Goal: Information Seeking & Learning: Check status

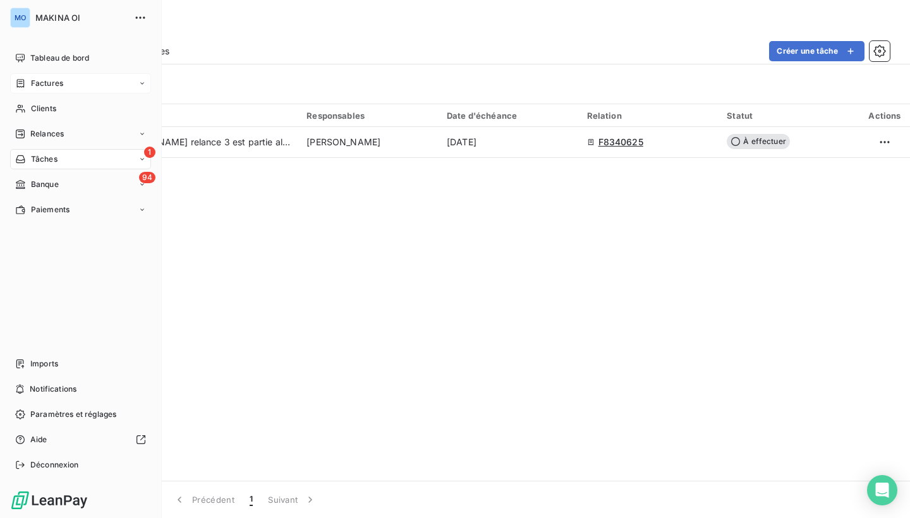
click at [39, 82] on span "Factures" at bounding box center [47, 83] width 32 height 11
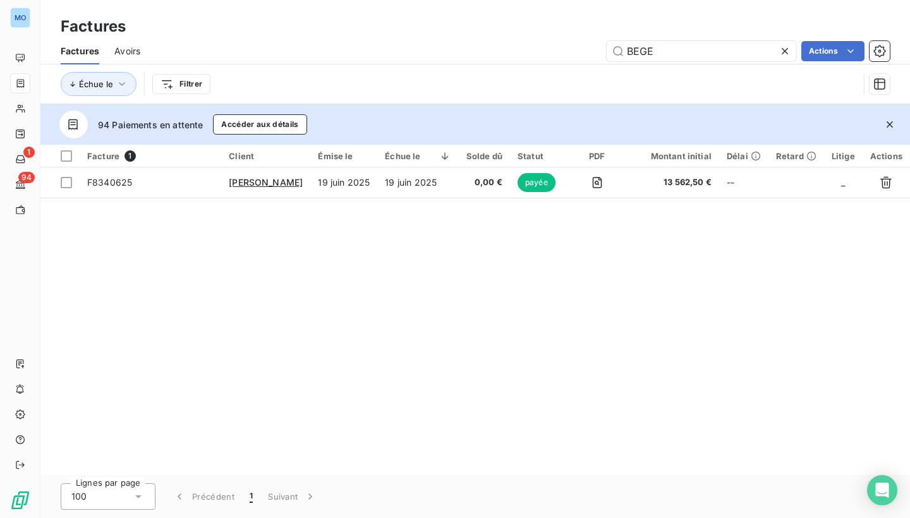
click at [786, 51] on icon at bounding box center [784, 51] width 13 height 13
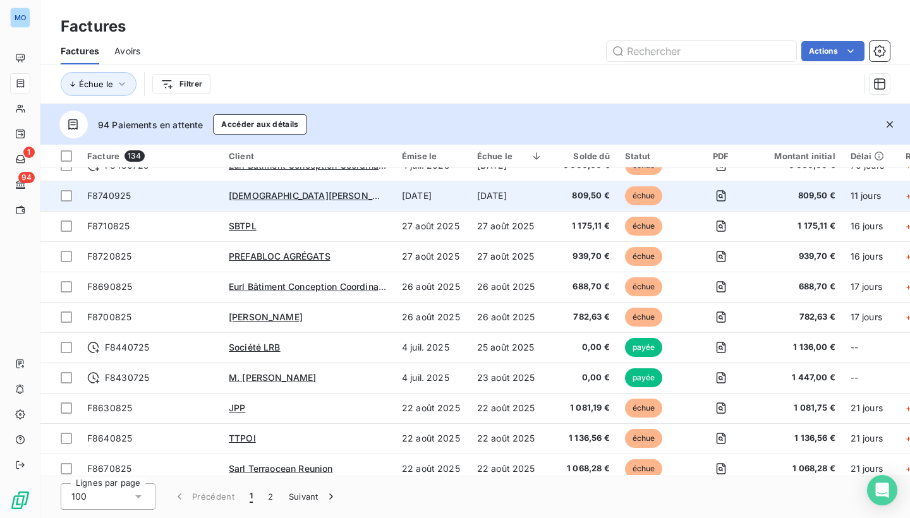
scroll to position [201, 0]
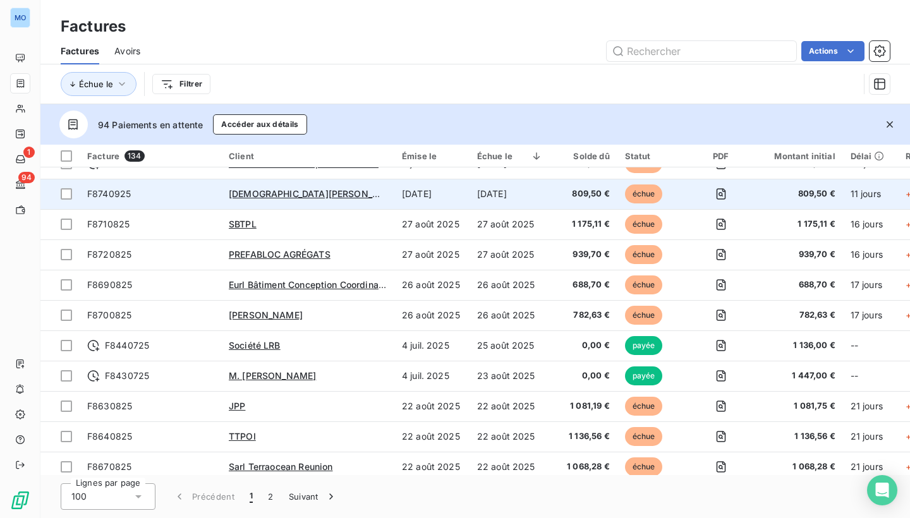
click at [668, 198] on td "échue" at bounding box center [653, 194] width 73 height 30
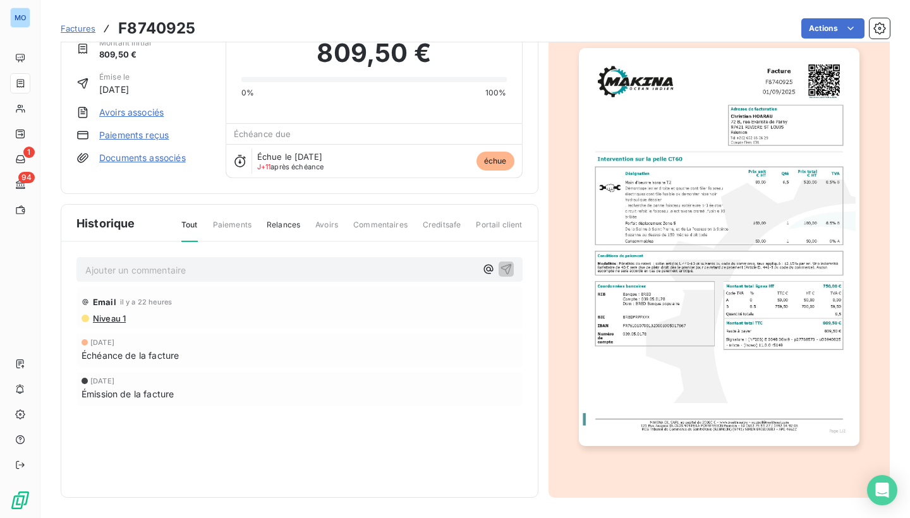
scroll to position [54, 0]
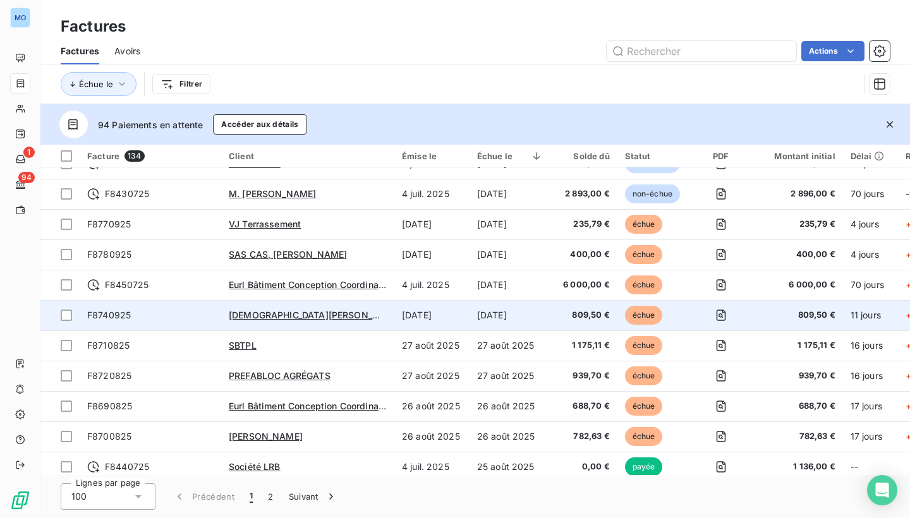
scroll to position [83, 0]
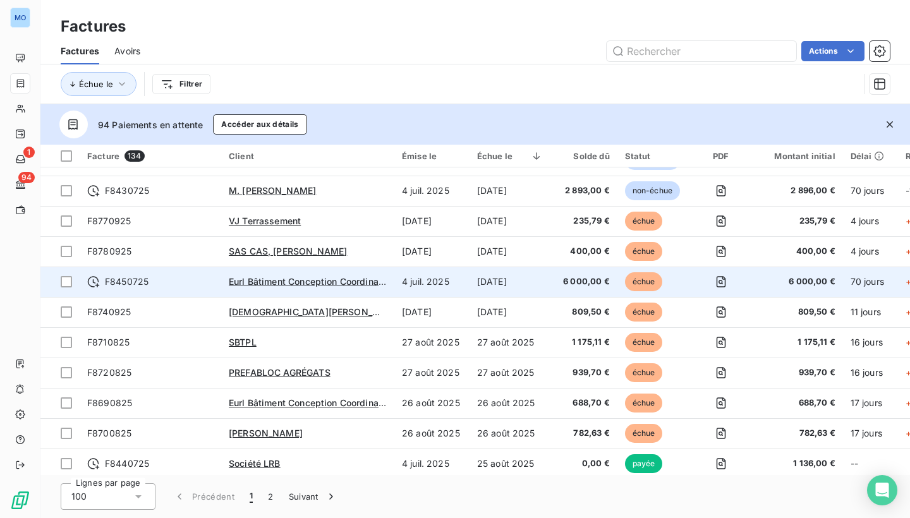
click at [555, 283] on td "6 000,00 €" at bounding box center [583, 282] width 67 height 30
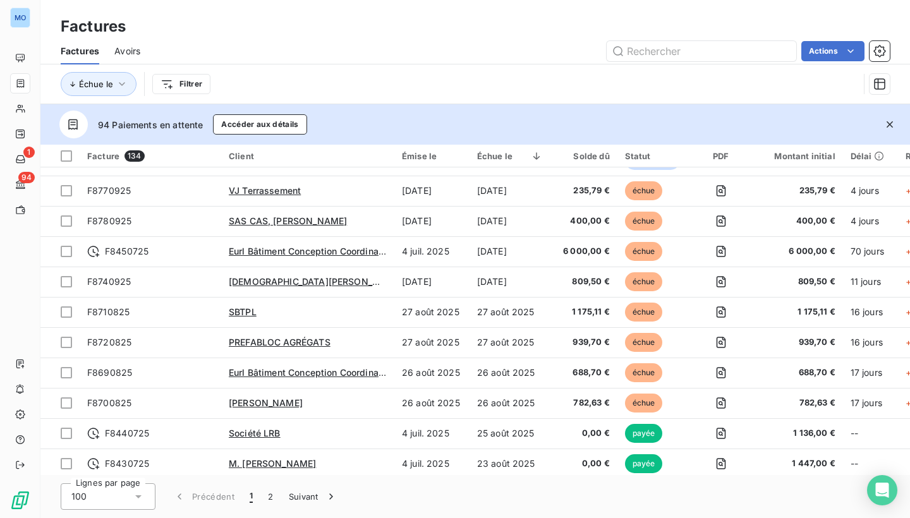
scroll to position [114, 0]
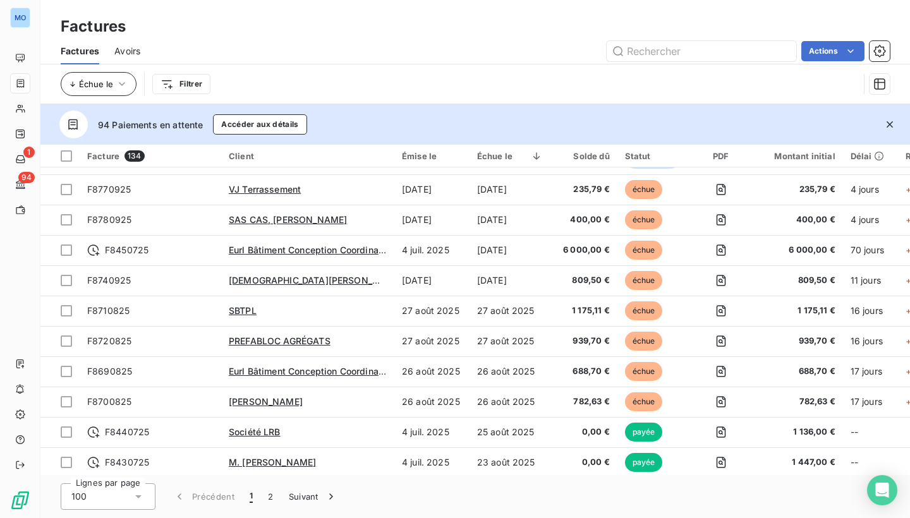
click at [118, 80] on icon "button" at bounding box center [122, 84] width 13 height 13
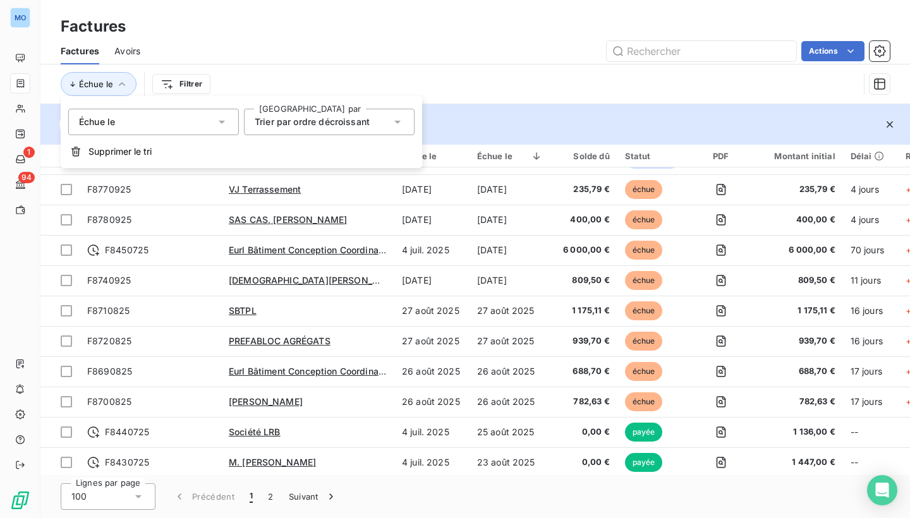
click at [223, 117] on icon at bounding box center [221, 122] width 13 height 13
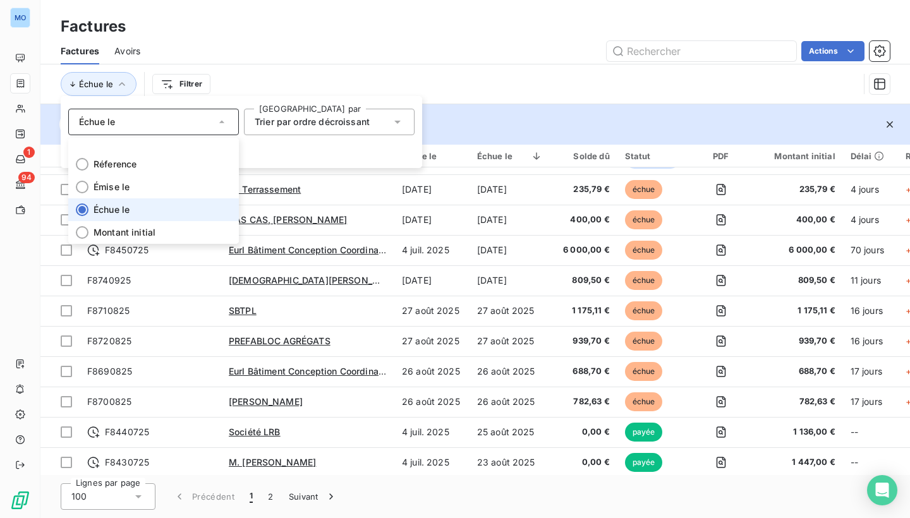
click at [223, 117] on icon at bounding box center [221, 122] width 13 height 13
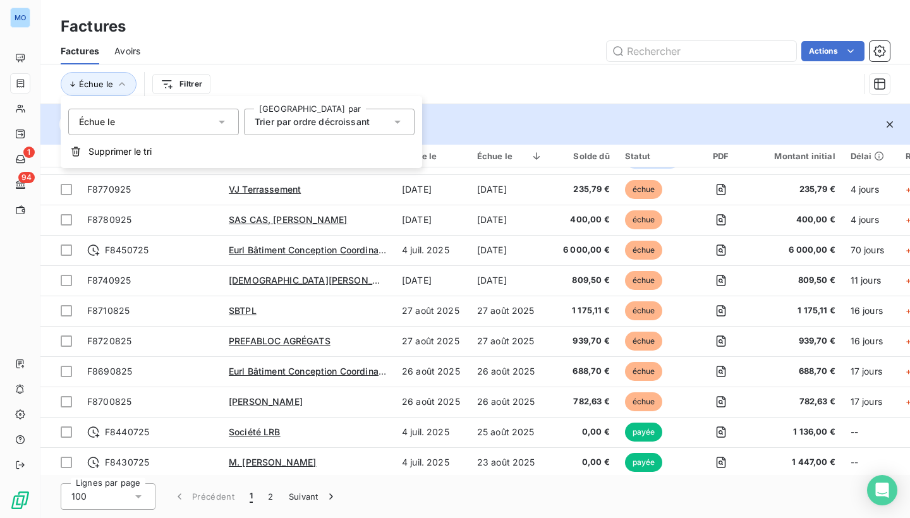
click at [251, 69] on div "Échue le Filtrer" at bounding box center [475, 83] width 829 height 39
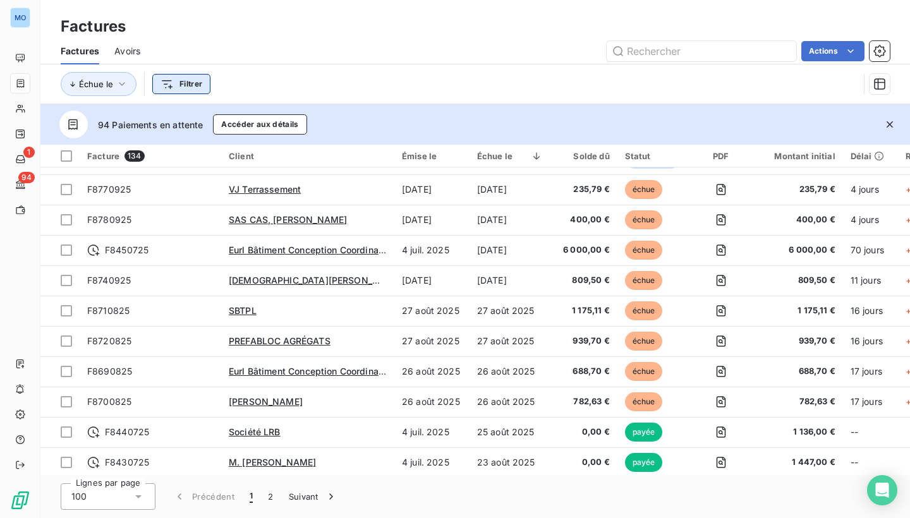
click at [174, 84] on html "MO 1 94 Factures Factures Avoirs Actions Échue le Filtrer 94 Paiements en atten…" at bounding box center [455, 259] width 910 height 518
click at [531, 119] on html "MO 1 94 Factures Factures Avoirs Actions Échue le Filtrer 94 Paiements en atten…" at bounding box center [455, 259] width 910 height 518
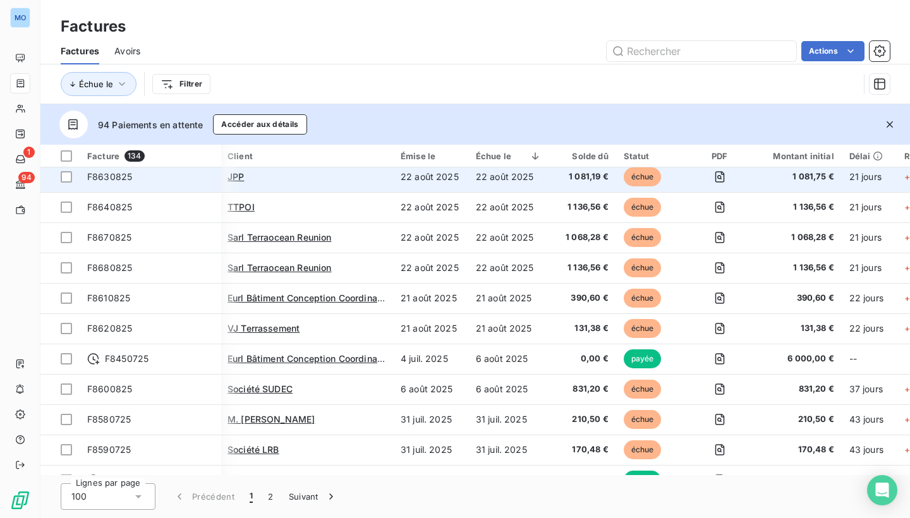
scroll to position [428, 1]
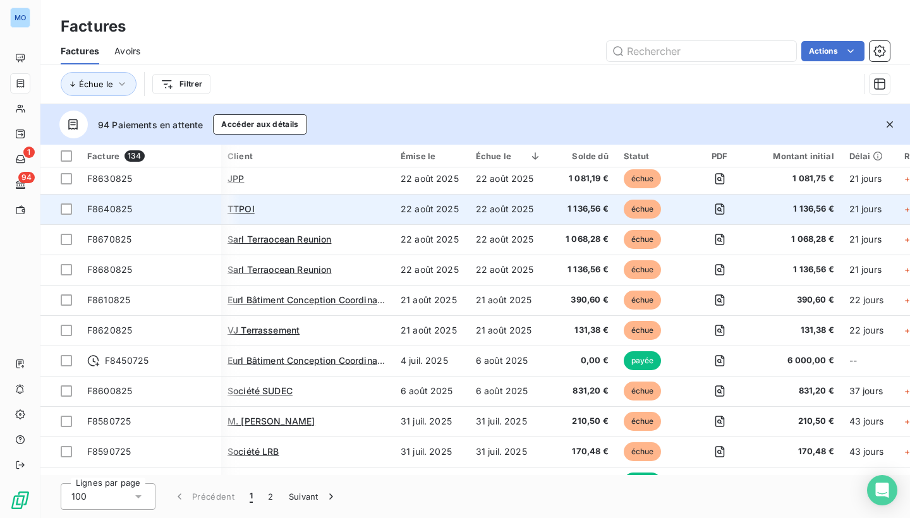
click at [645, 203] on span "échue" at bounding box center [643, 209] width 38 height 19
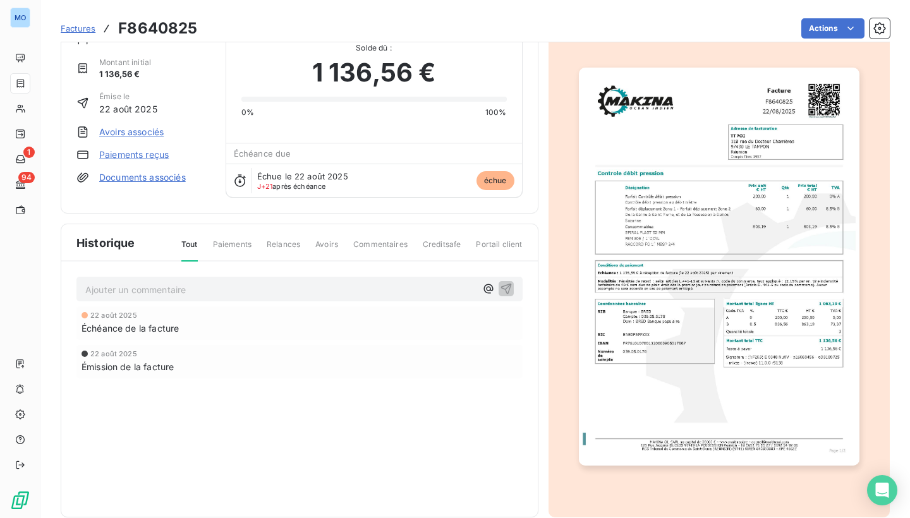
scroll to position [28, 0]
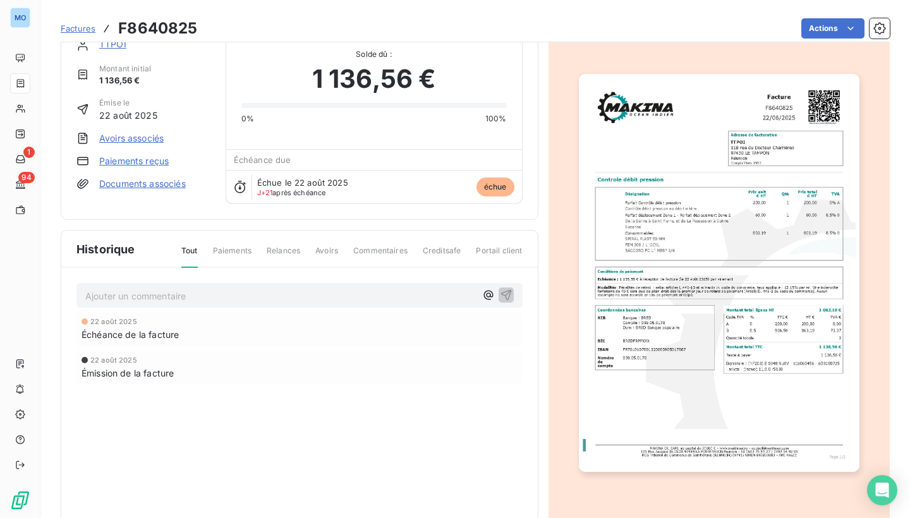
click at [357, 322] on div "22 août 2025" at bounding box center [300, 322] width 436 height 8
click at [305, 331] on div "Échéance de la facture" at bounding box center [300, 334] width 436 height 13
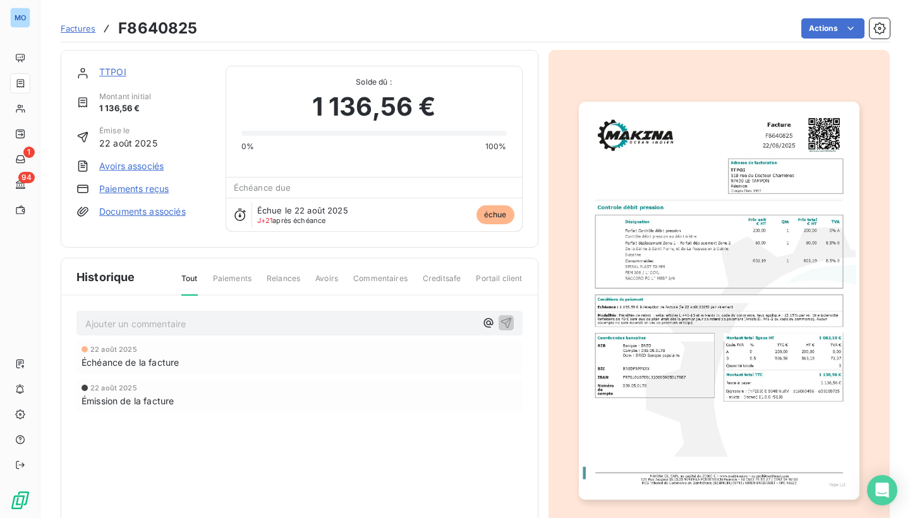
scroll to position [0, 0]
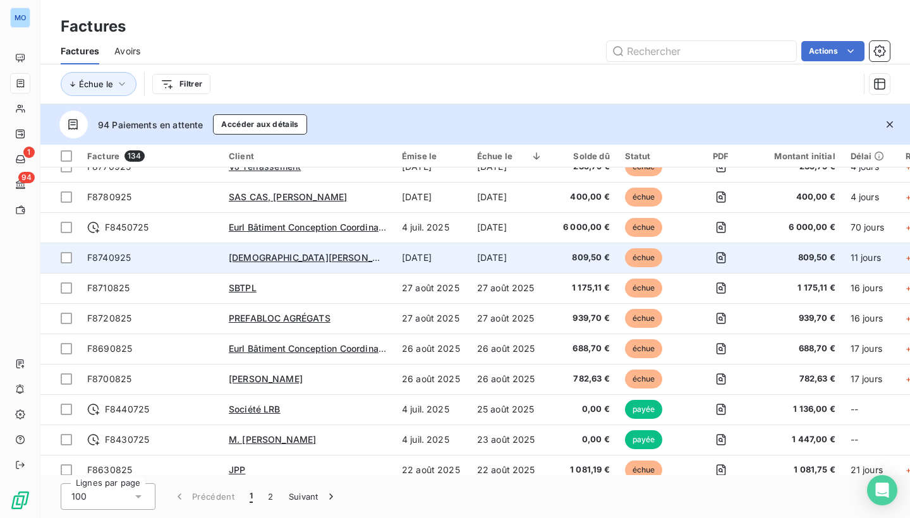
scroll to position [136, 0]
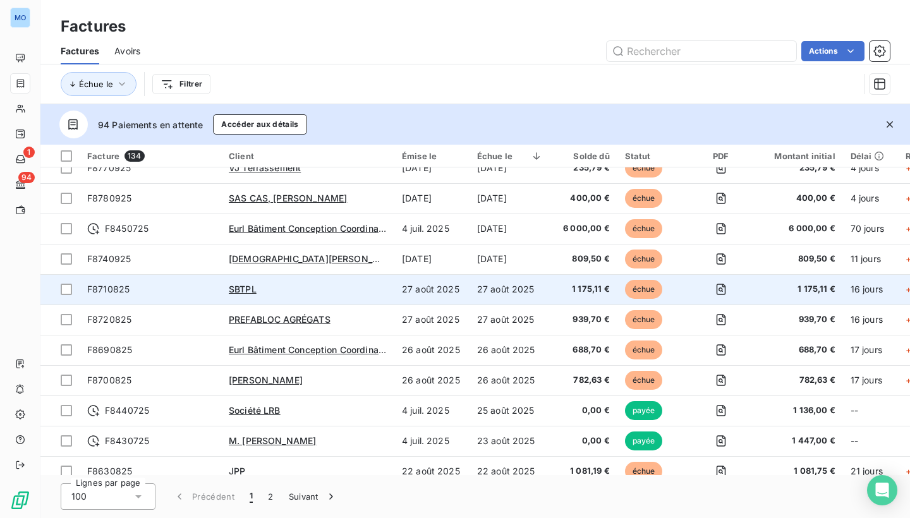
click at [384, 294] on div "SBTPL" at bounding box center [308, 289] width 158 height 13
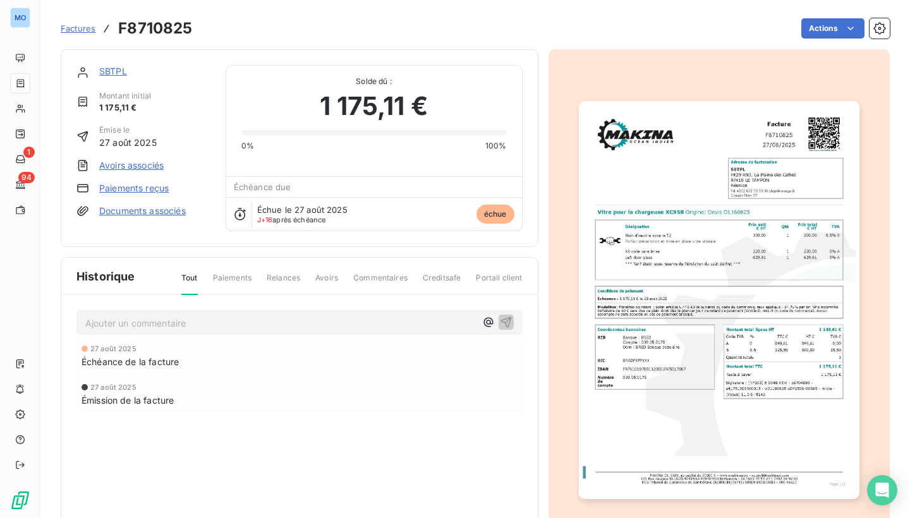
click at [352, 214] on div "Échue le [DATE] J+16 après échéance échue" at bounding box center [374, 213] width 296 height 33
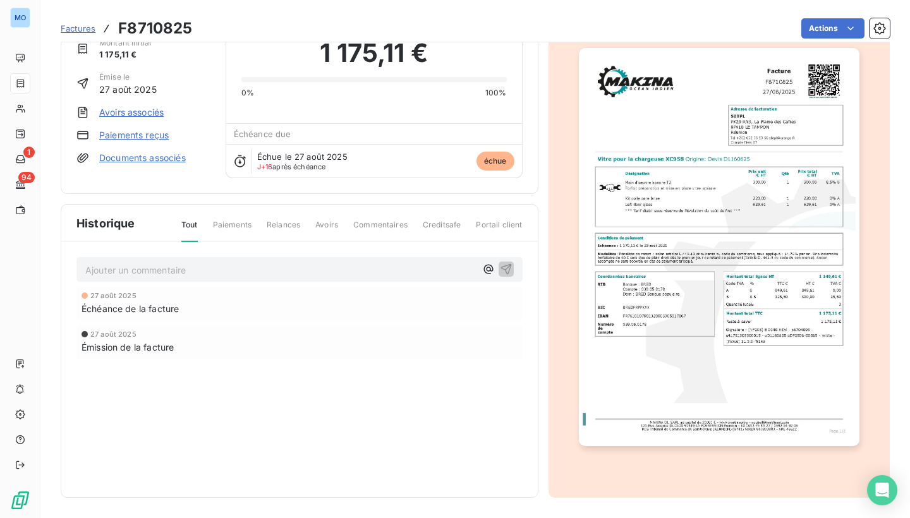
scroll to position [54, 0]
click at [143, 302] on span "Échéance de la facture" at bounding box center [130, 308] width 97 height 13
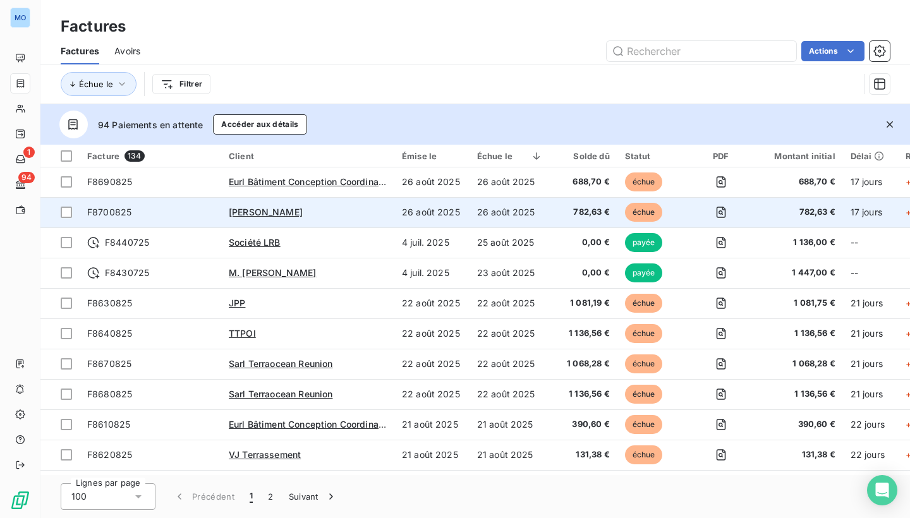
scroll to position [307, 0]
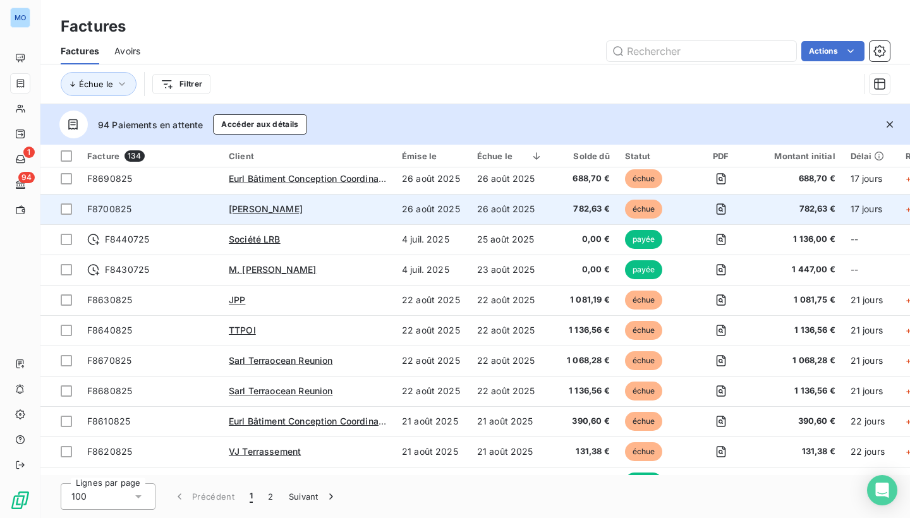
click at [657, 210] on span "échue" at bounding box center [644, 209] width 38 height 19
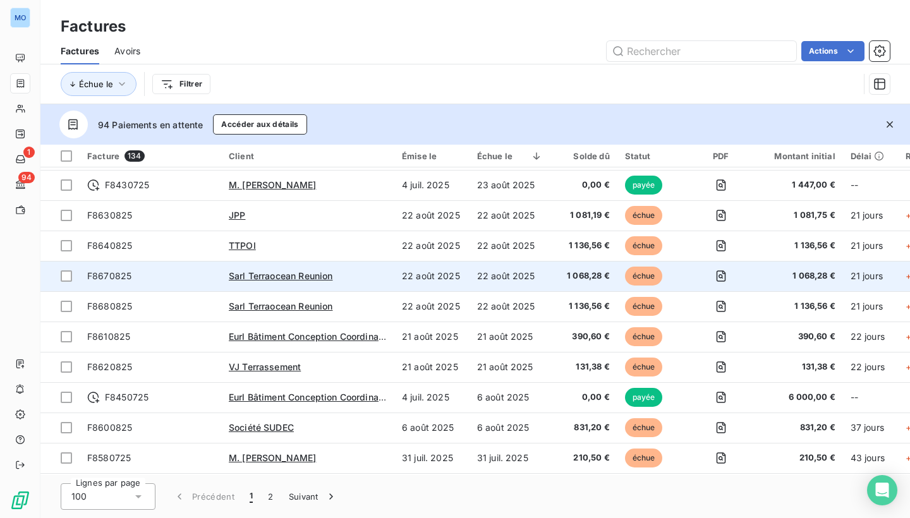
scroll to position [395, 0]
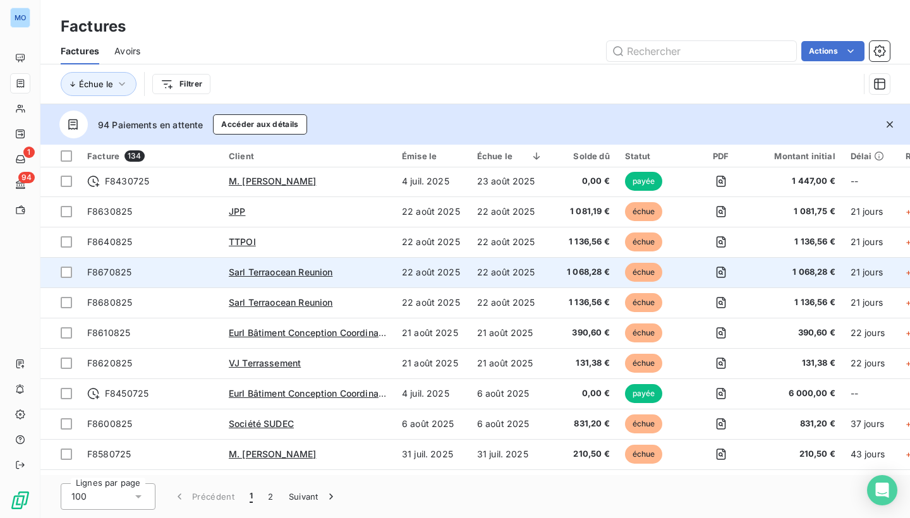
click at [497, 265] on td "22 août 2025" at bounding box center [509, 272] width 81 height 30
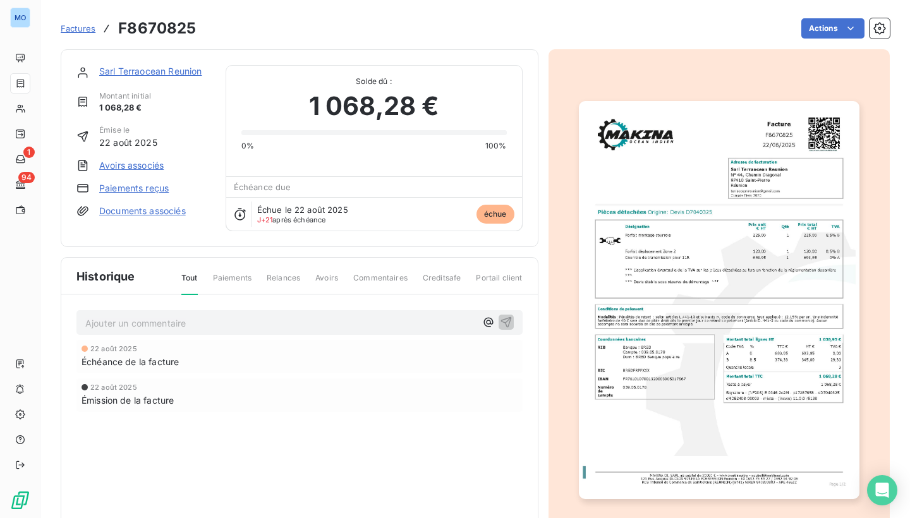
click at [313, 277] on div "Tout Paiements Relances Avoirs Commentaires Creditsafe Portail client" at bounding box center [344, 282] width 356 height 21
click at [284, 277] on span "Relances" at bounding box center [283, 282] width 33 height 21
click at [282, 280] on span "Relances" at bounding box center [283, 282] width 33 height 21
click at [227, 281] on span "Paiements" at bounding box center [232, 282] width 39 height 21
click at [178, 281] on div "Tout Paiements Relances Avoirs Commentaires Creditsafe Portail client" at bounding box center [344, 282] width 356 height 21
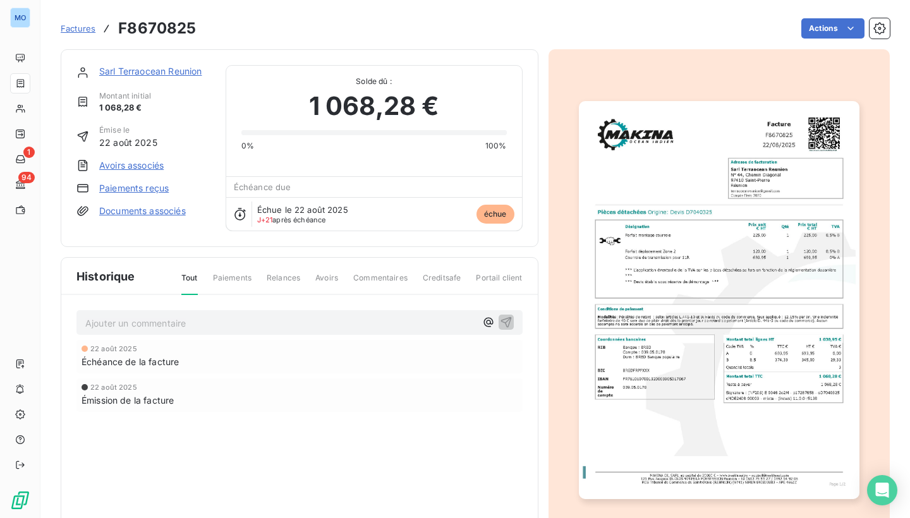
click at [217, 282] on span "Paiements" at bounding box center [232, 282] width 39 height 21
click at [278, 286] on span "Relances" at bounding box center [283, 282] width 33 height 21
click at [300, 285] on span "Relances" at bounding box center [283, 282] width 33 height 21
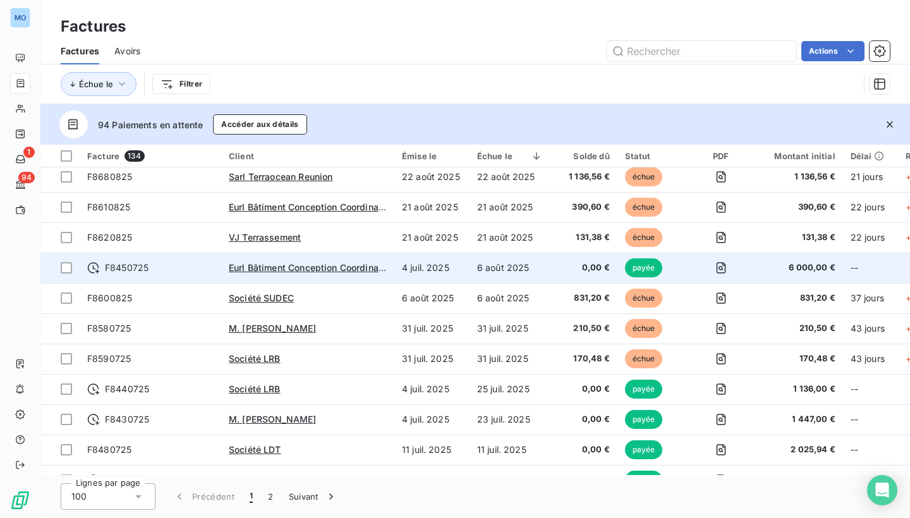
scroll to position [534, 0]
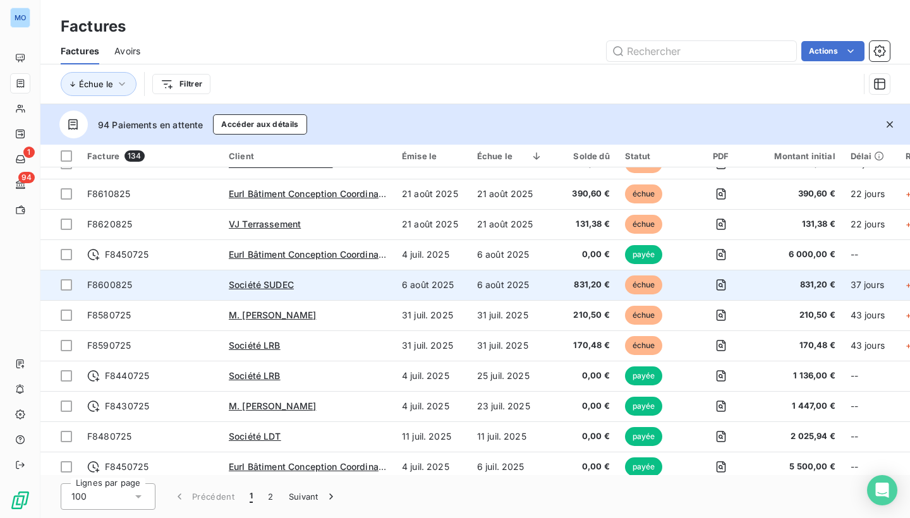
click at [531, 287] on td "6 août 2025" at bounding box center [509, 285] width 81 height 30
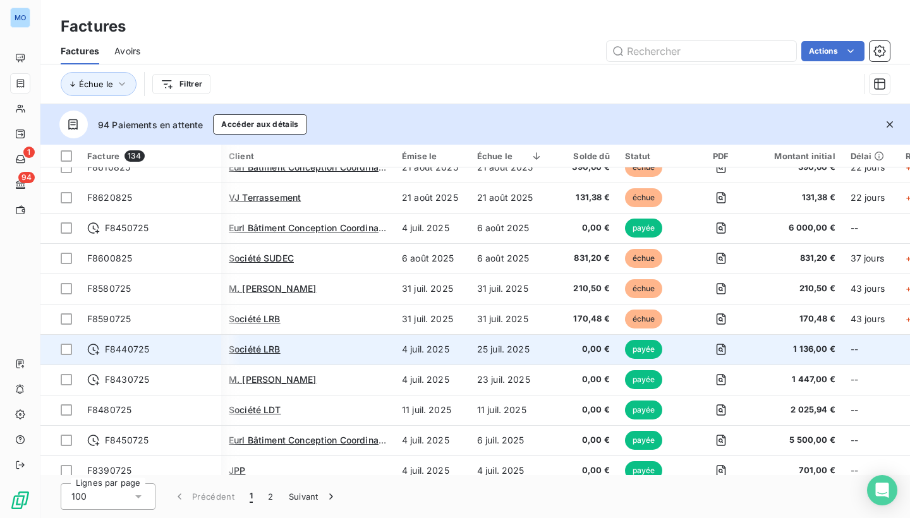
scroll to position [559, 1]
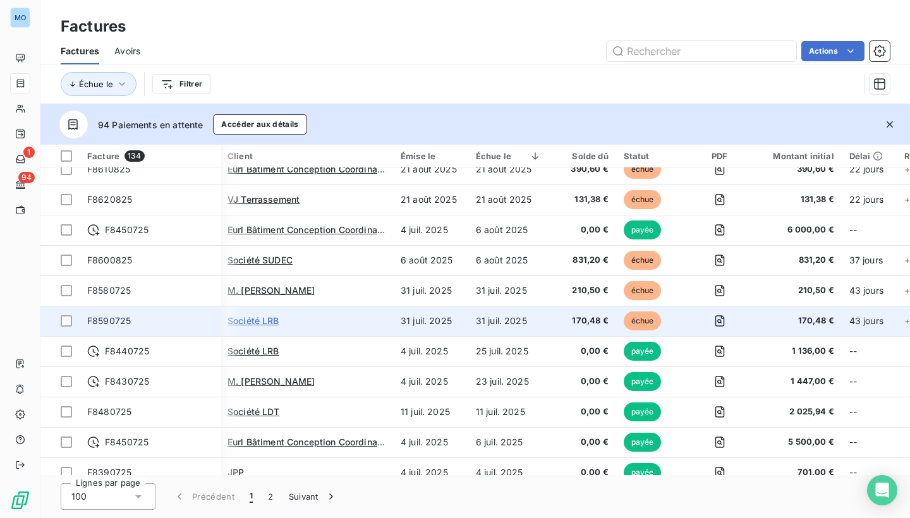
click at [263, 322] on span "Société LRB" at bounding box center [253, 320] width 52 height 11
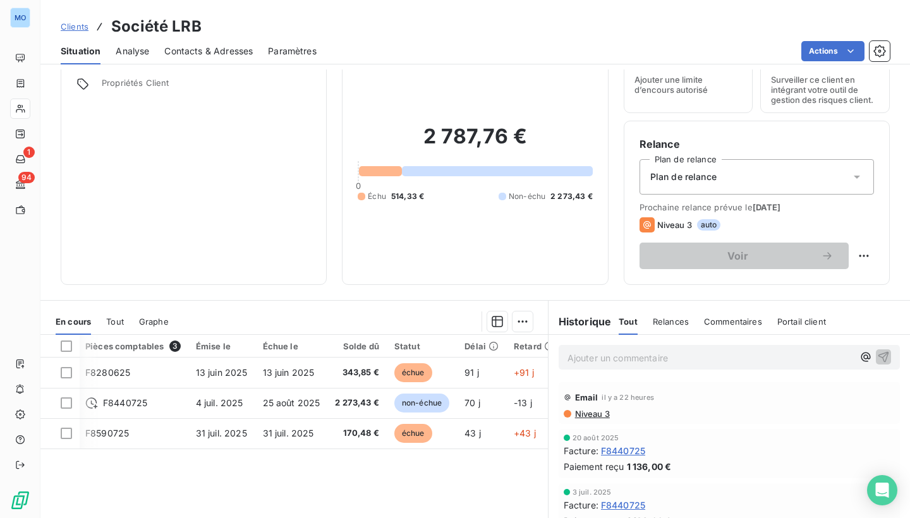
scroll to position [64, 0]
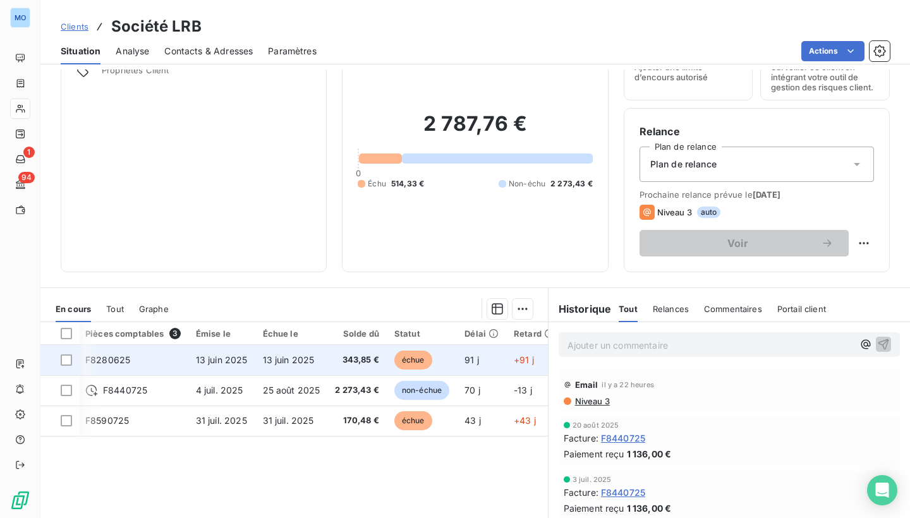
click at [376, 361] on span "343,85 €" at bounding box center [357, 360] width 44 height 13
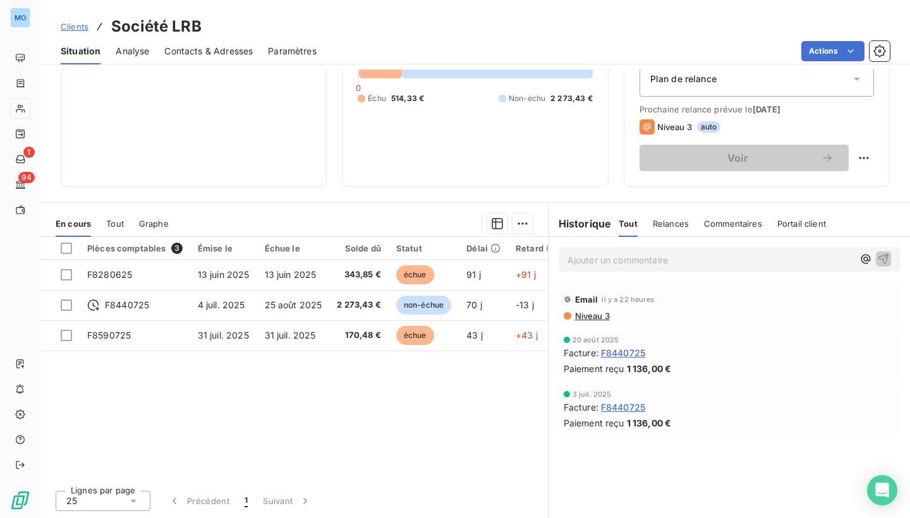
scroll to position [149, 0]
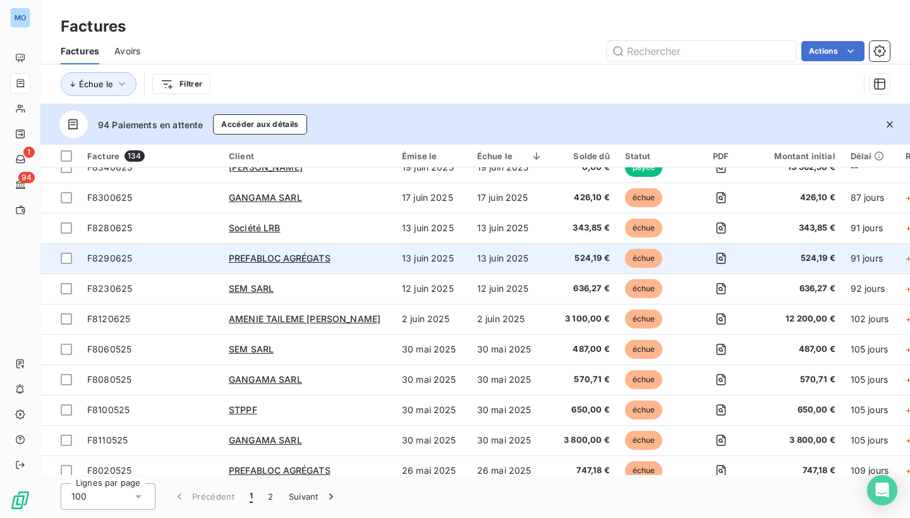
scroll to position [1054, 0]
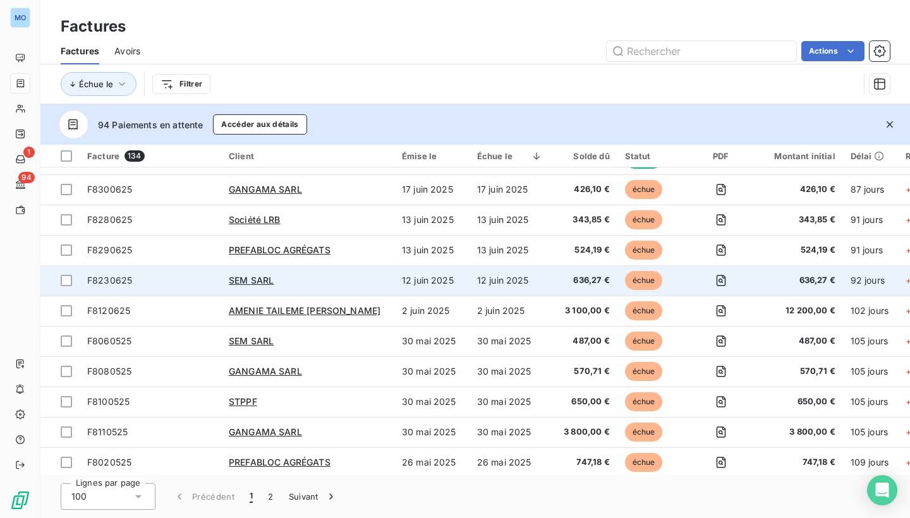
click at [476, 279] on td "12 juin 2025" at bounding box center [509, 280] width 81 height 30
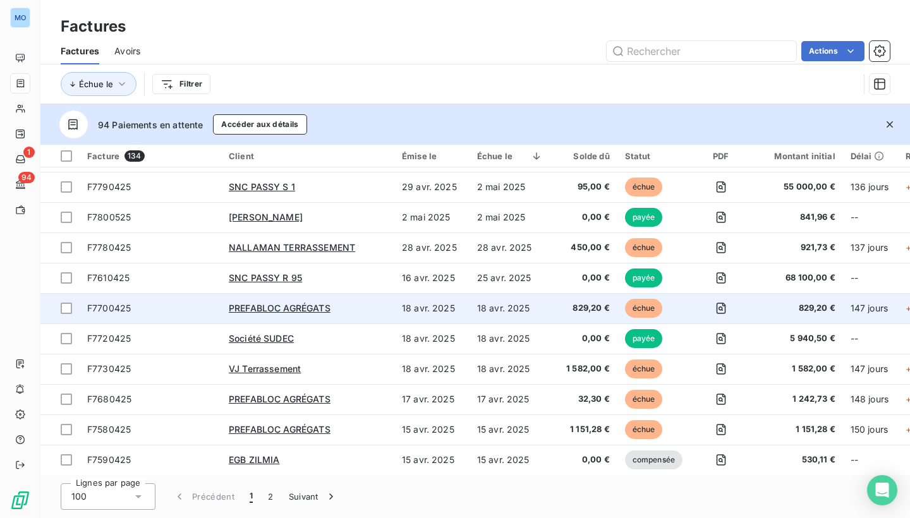
scroll to position [1792, 0]
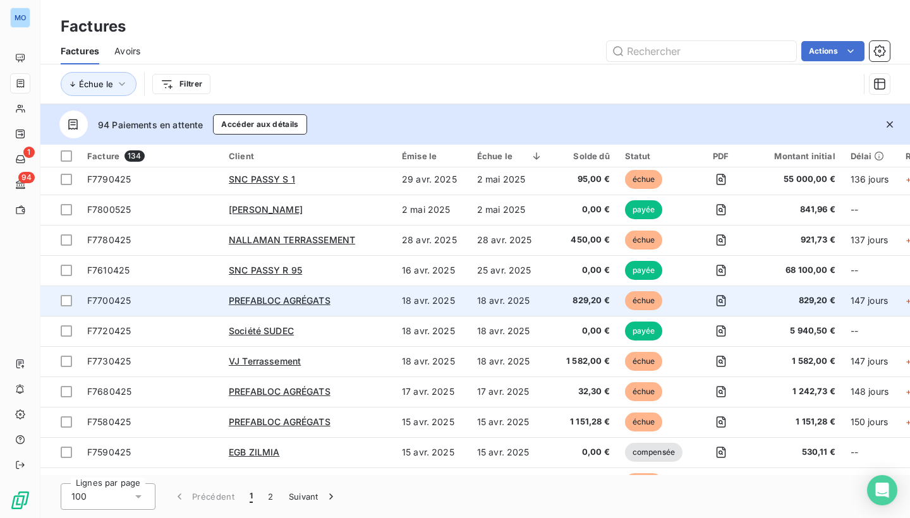
click at [499, 298] on td "18 avr. 2025" at bounding box center [509, 301] width 81 height 30
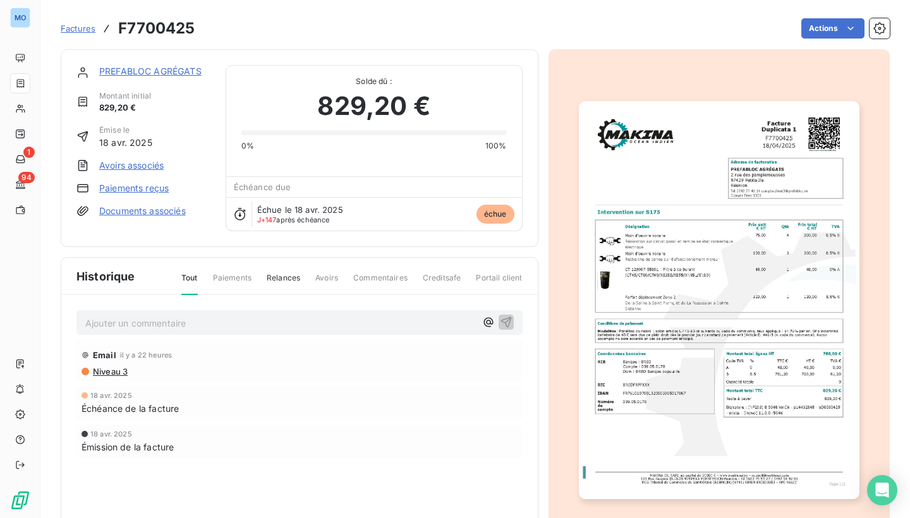
scroll to position [1, 0]
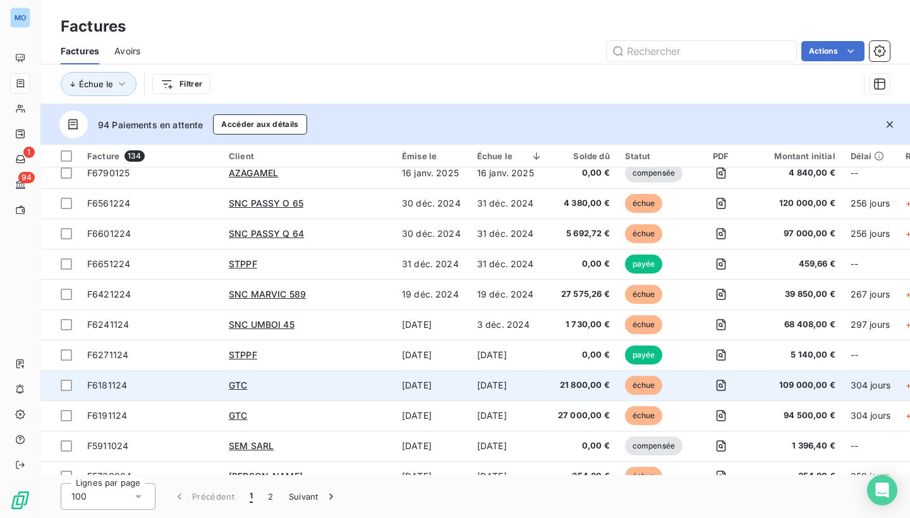
scroll to position [2708, 0]
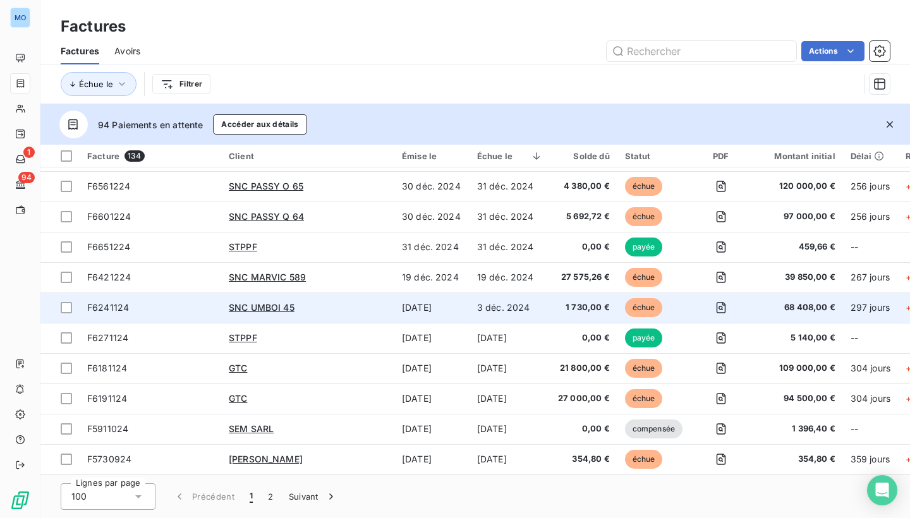
scroll to position [2729, 0]
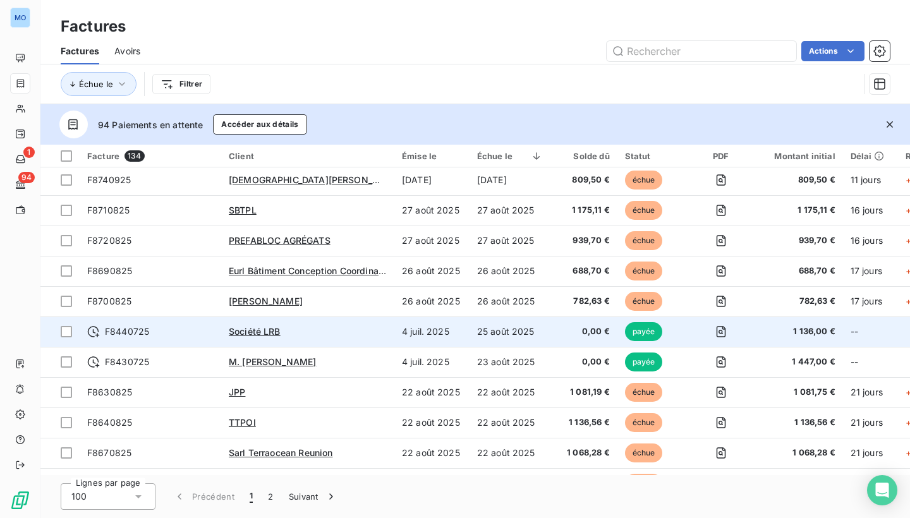
scroll to position [176, 0]
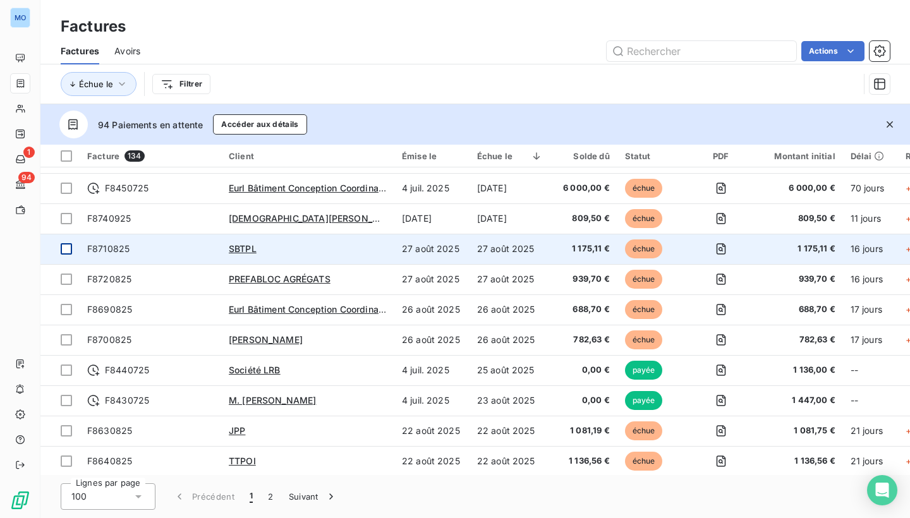
click at [63, 249] on div at bounding box center [66, 248] width 11 height 11
click at [63, 249] on icon at bounding box center [67, 249] width 8 height 8
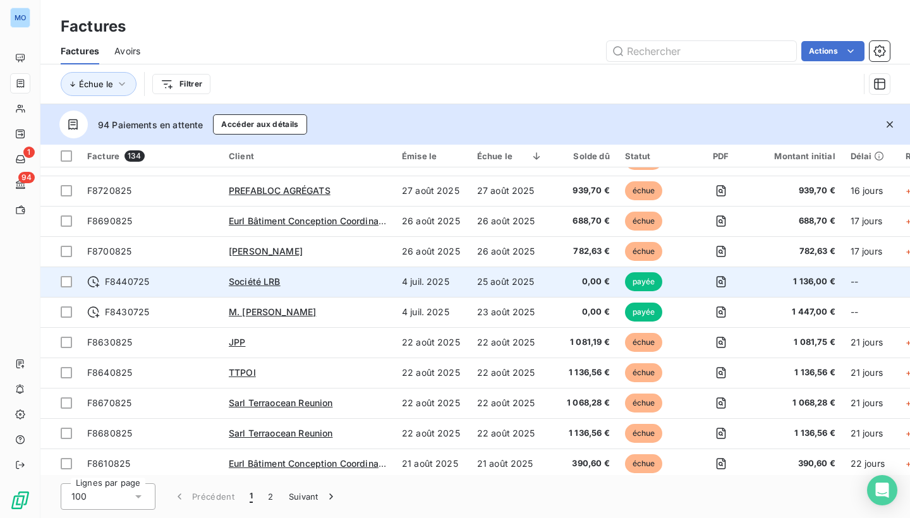
scroll to position [264, 0]
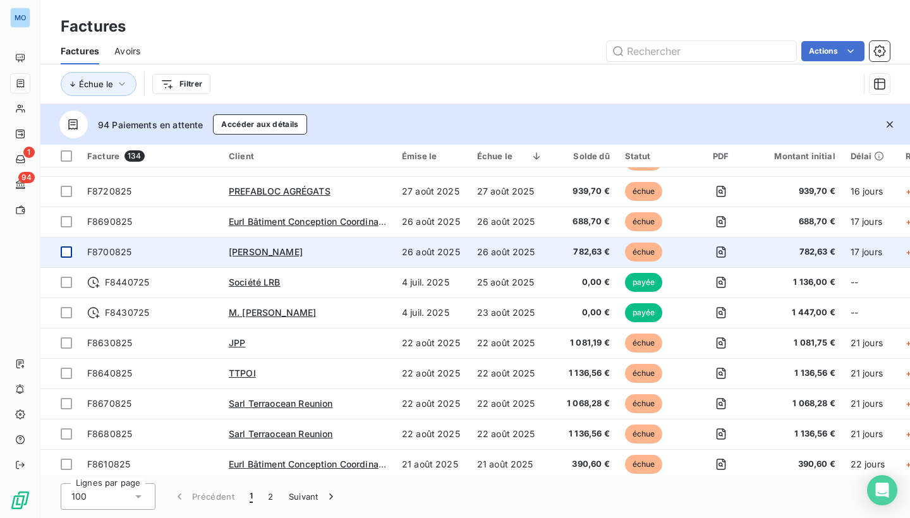
click at [69, 250] on div at bounding box center [66, 251] width 11 height 11
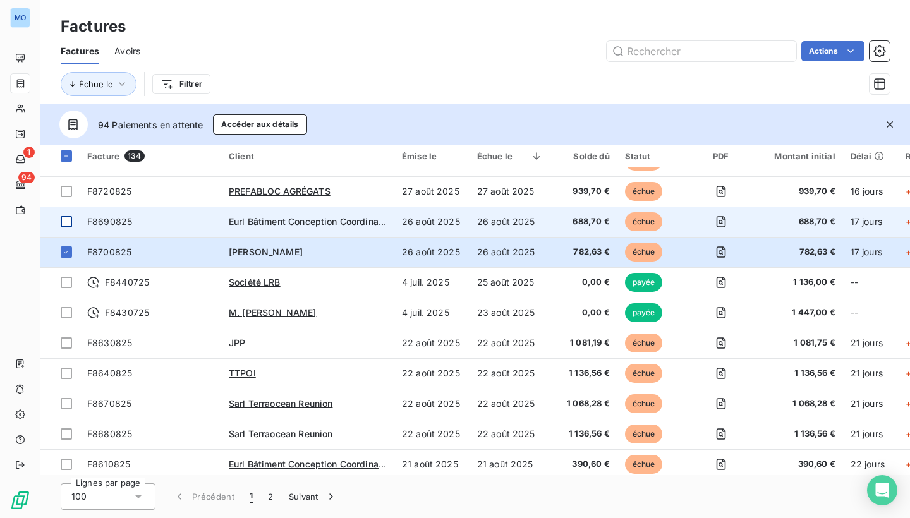
click at [66, 222] on div at bounding box center [66, 221] width 11 height 11
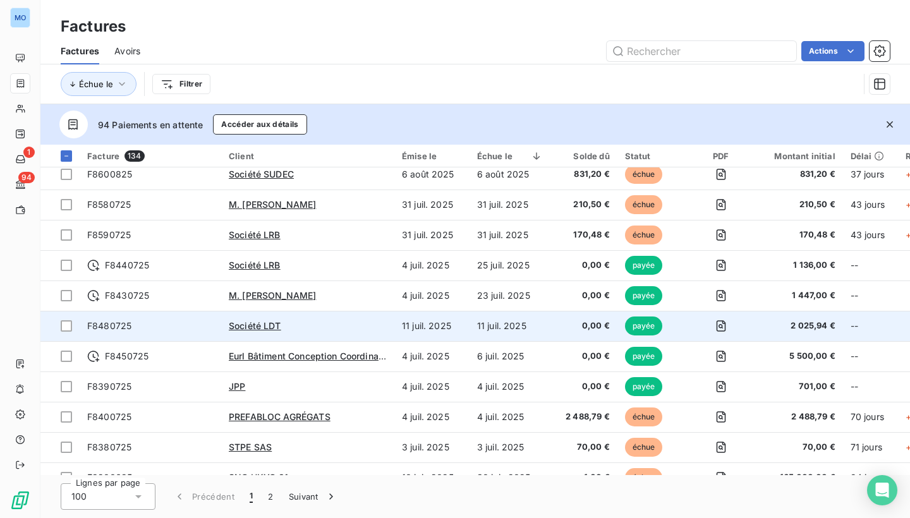
scroll to position [644, 0]
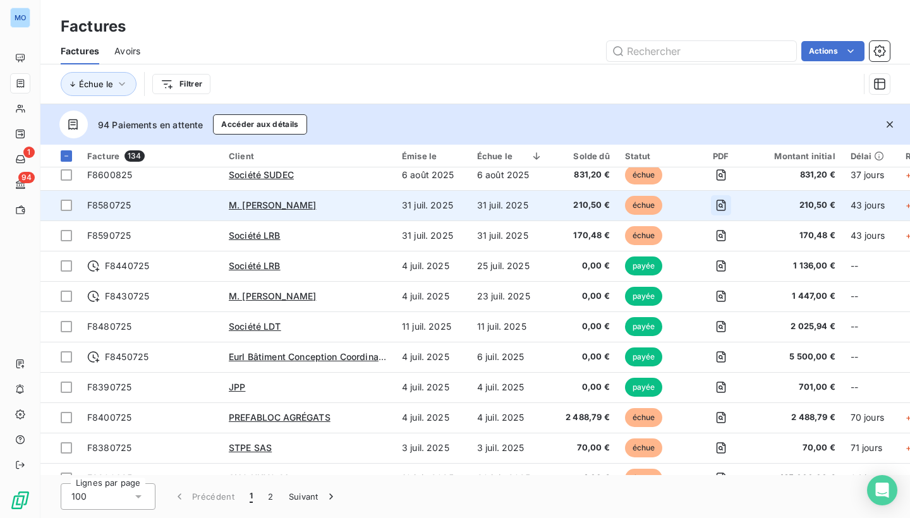
click at [718, 207] on icon "button" at bounding box center [721, 205] width 13 height 13
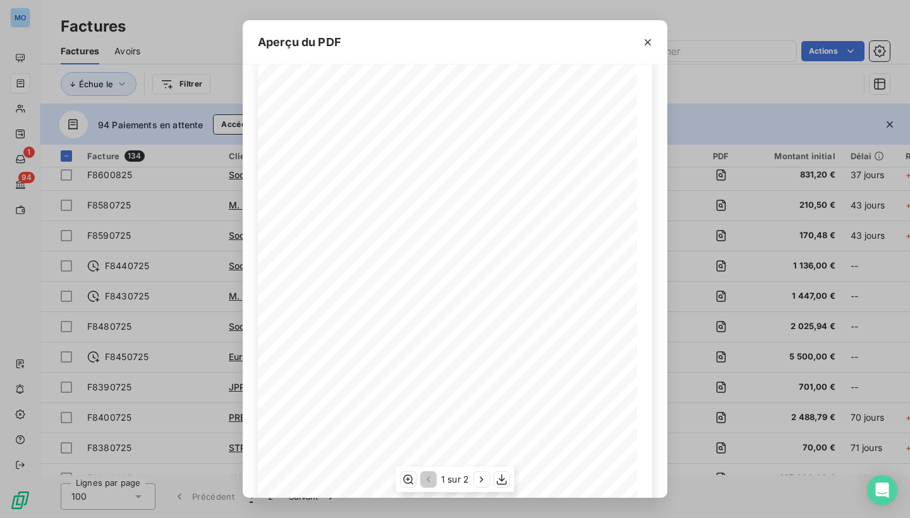
scroll to position [26, 0]
click at [650, 42] on icon "button" at bounding box center [647, 42] width 13 height 13
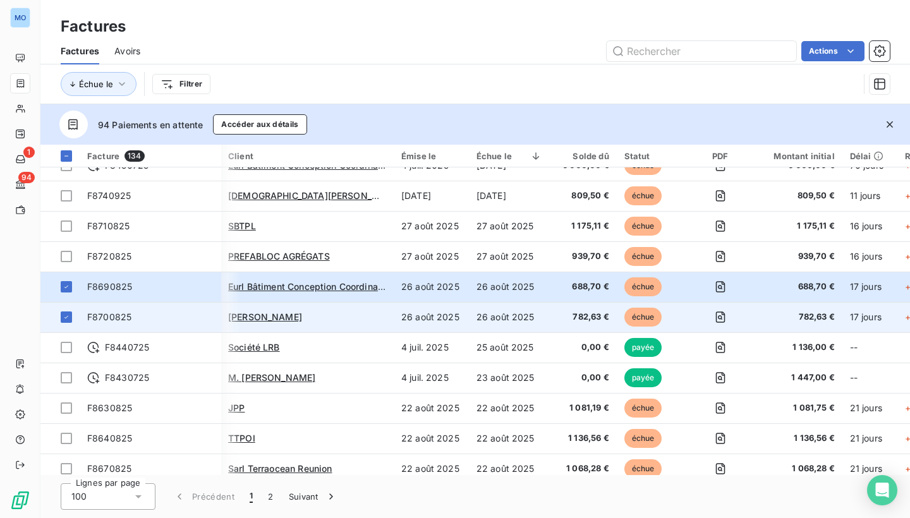
scroll to position [198, 1]
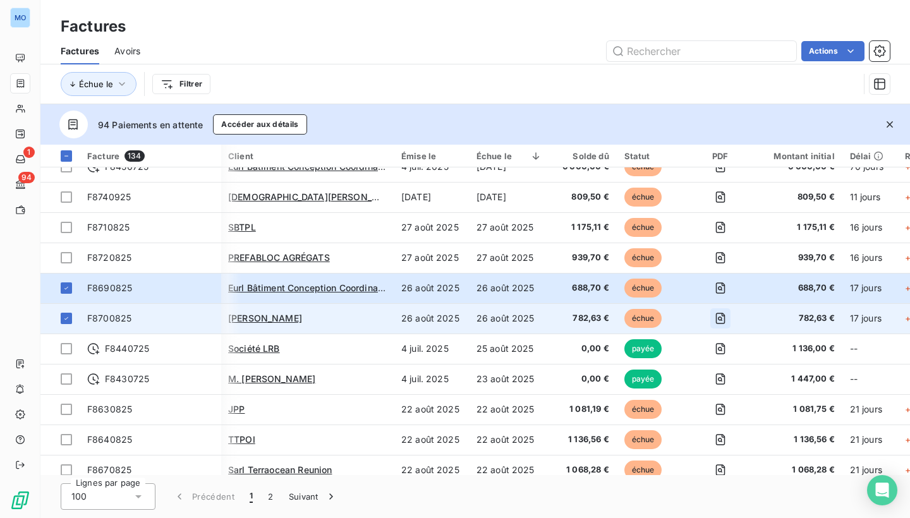
click at [720, 313] on icon "button" at bounding box center [720, 318] width 13 height 13
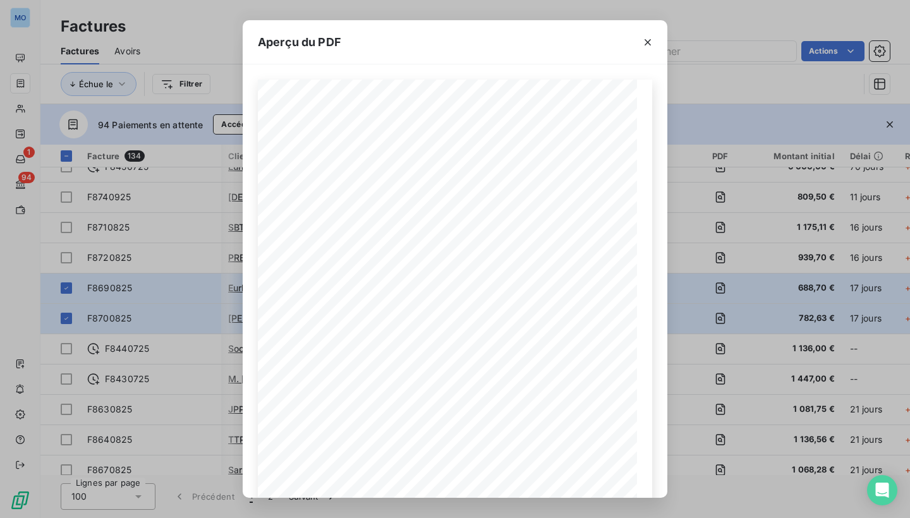
scroll to position [0, 0]
click at [649, 42] on icon "button" at bounding box center [647, 42] width 13 height 13
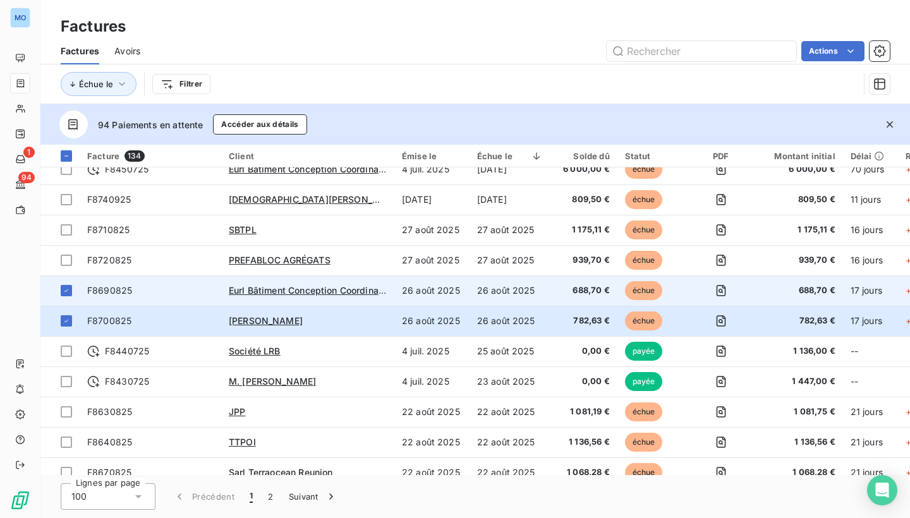
scroll to position [195, 0]
click at [720, 289] on icon "button" at bounding box center [720, 291] width 4 height 4
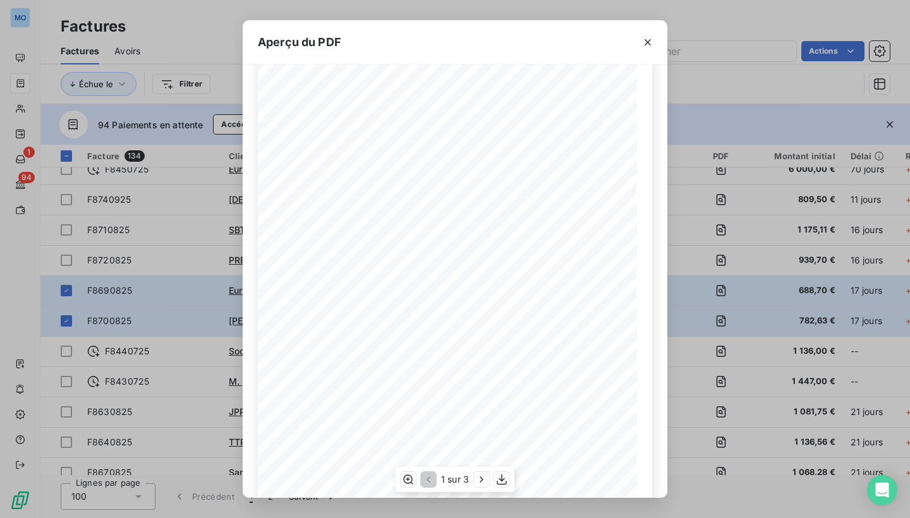
scroll to position [41, 0]
click at [647, 45] on icon "button" at bounding box center [647, 42] width 13 height 13
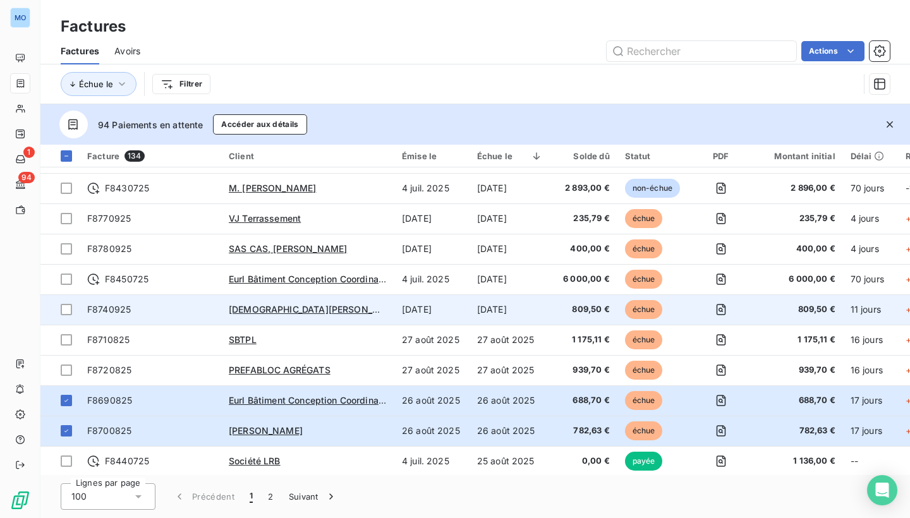
scroll to position [77, 0]
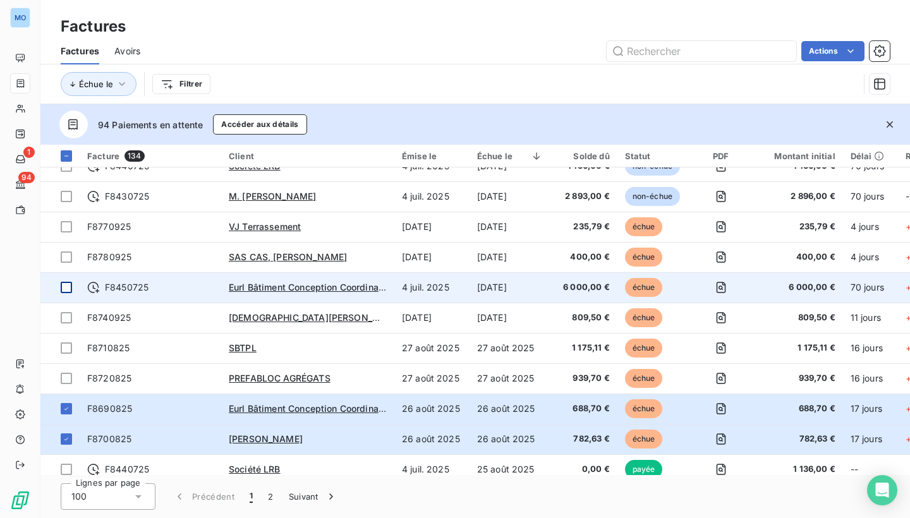
click at [66, 288] on div at bounding box center [66, 287] width 11 height 11
click at [651, 288] on span "échue" at bounding box center [644, 287] width 38 height 19
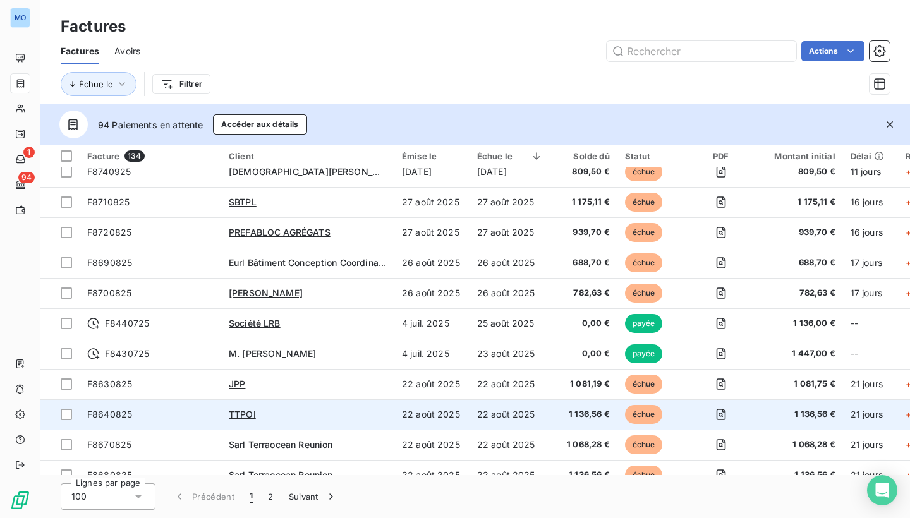
scroll to position [225, 0]
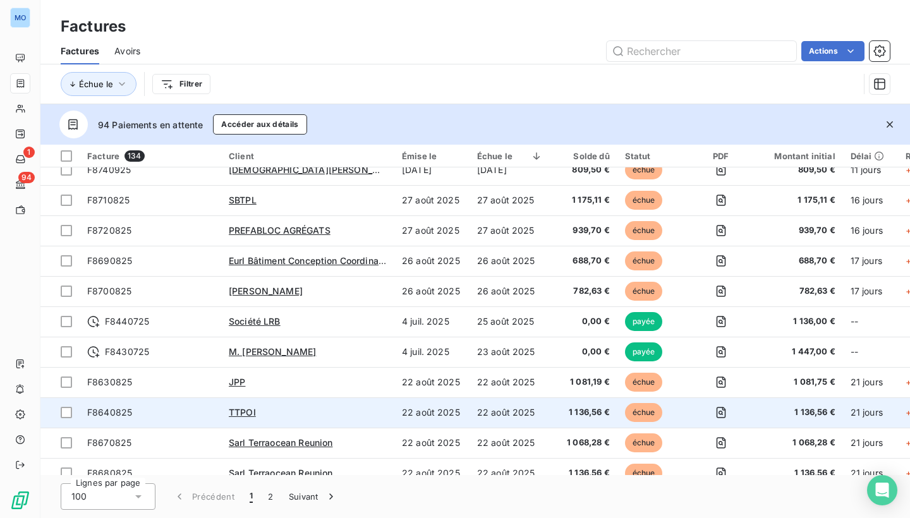
click at [649, 410] on span "échue" at bounding box center [644, 412] width 38 height 19
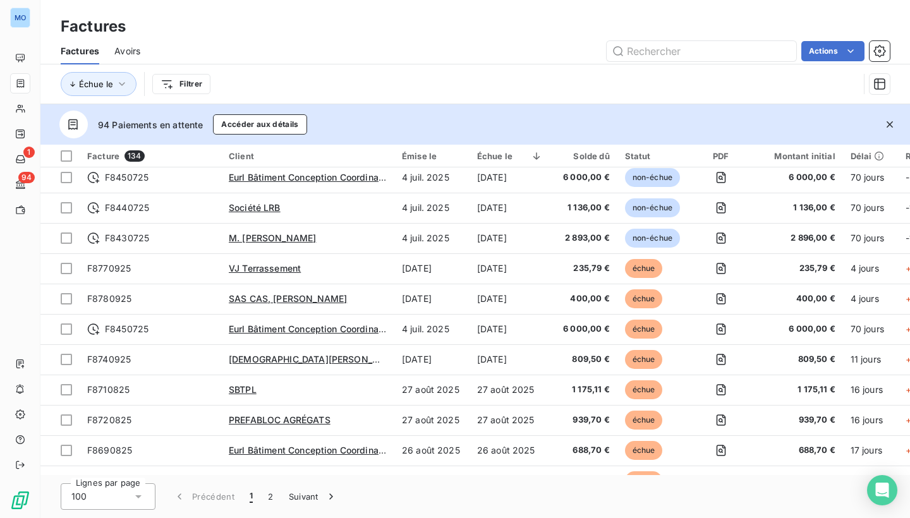
scroll to position [21, 0]
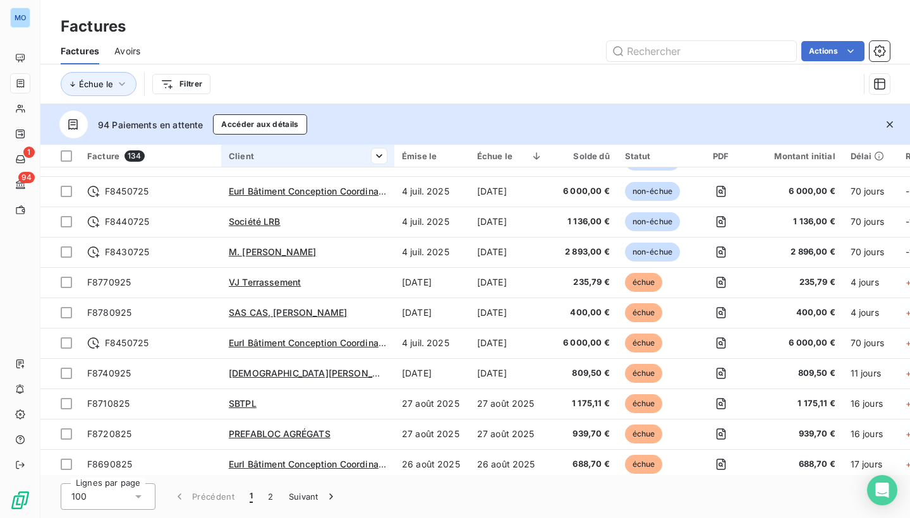
click at [289, 157] on div "Client" at bounding box center [308, 156] width 158 height 10
click at [380, 154] on html "MO 1 94 Factures Factures Avoirs Actions Échue le Filtrer 94 Paiements en atten…" at bounding box center [455, 259] width 910 height 518
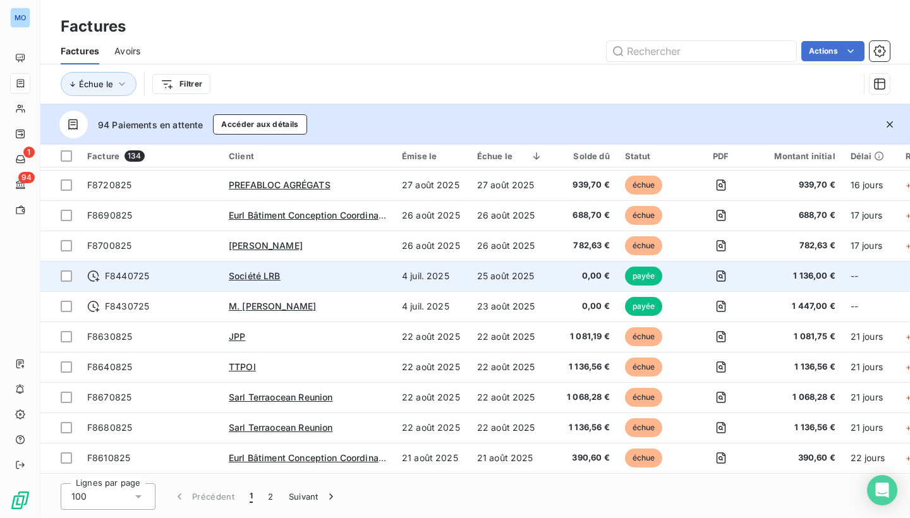
scroll to position [269, 0]
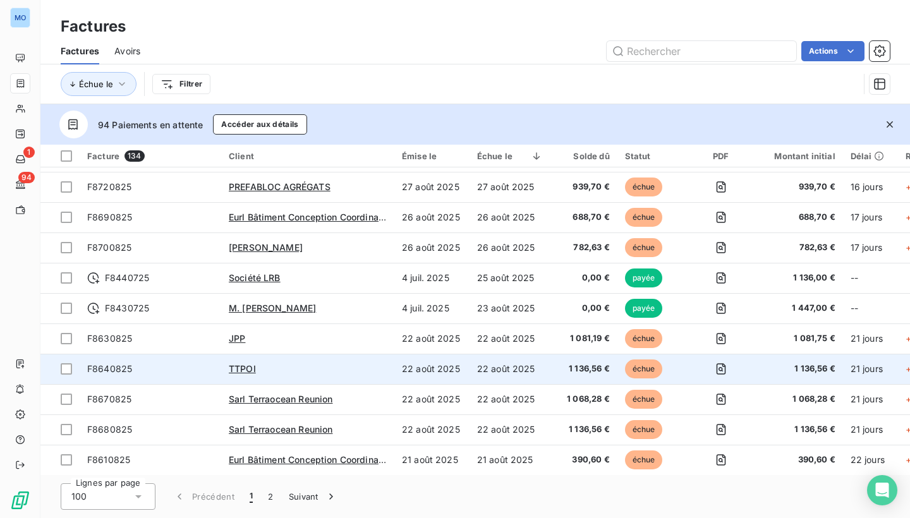
click at [642, 370] on span "échue" at bounding box center [644, 368] width 38 height 19
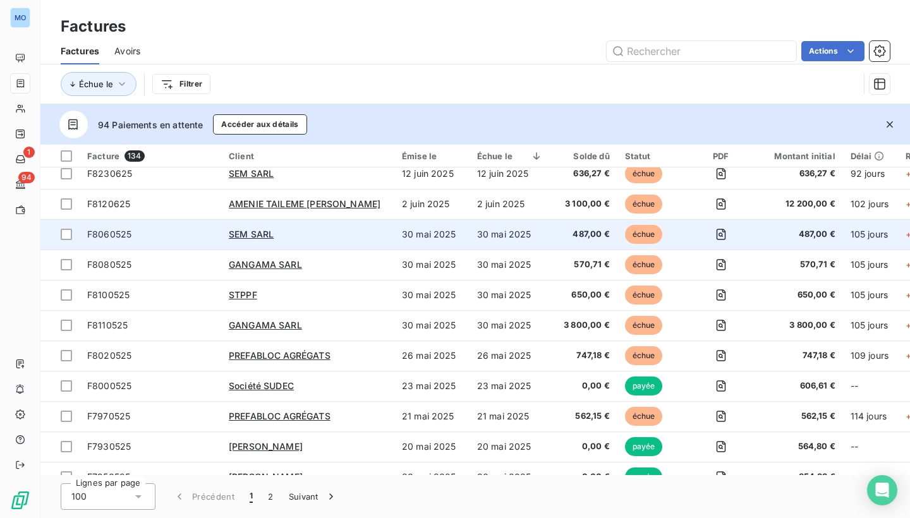
scroll to position [1163, 0]
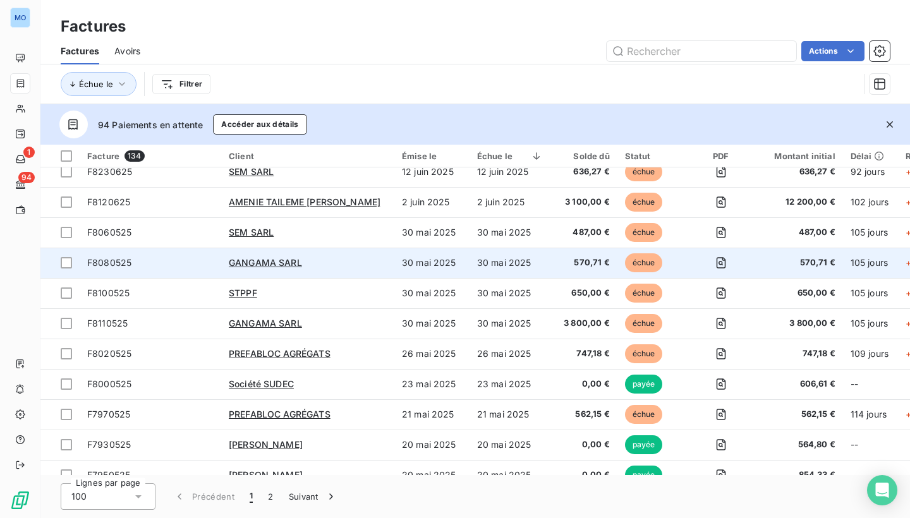
click at [639, 263] on span "échue" at bounding box center [644, 262] width 38 height 19
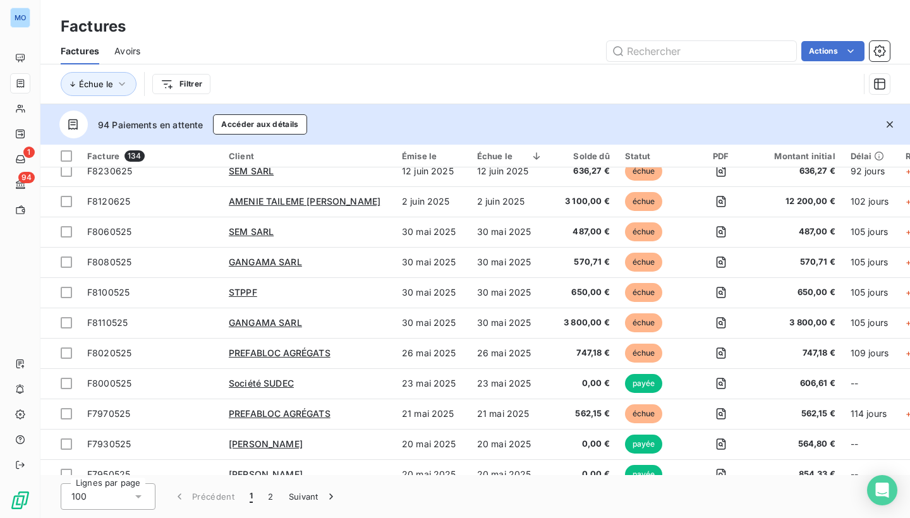
scroll to position [1171, 0]
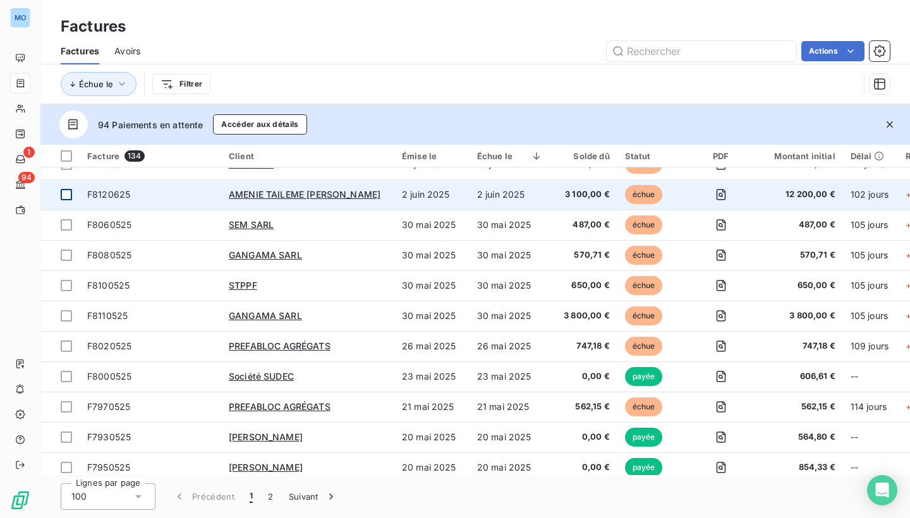
click at [66, 195] on div at bounding box center [66, 194] width 11 height 11
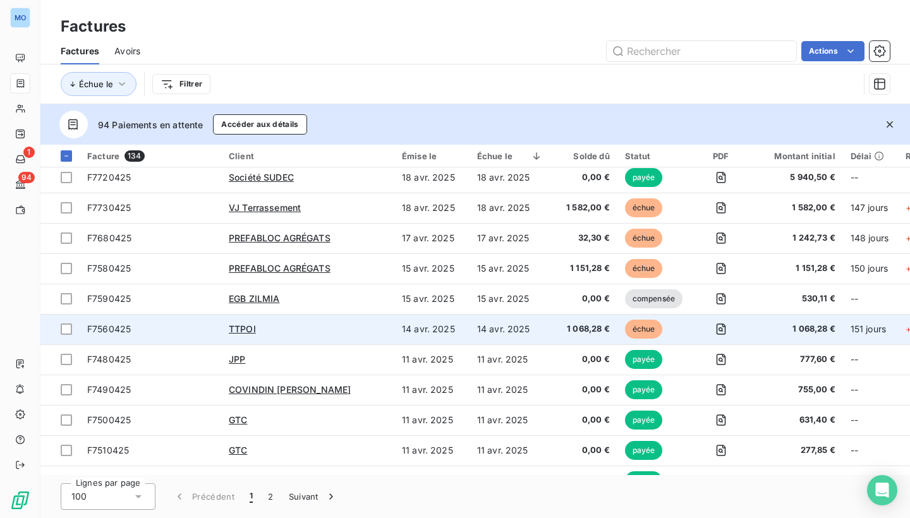
scroll to position [1952, 0]
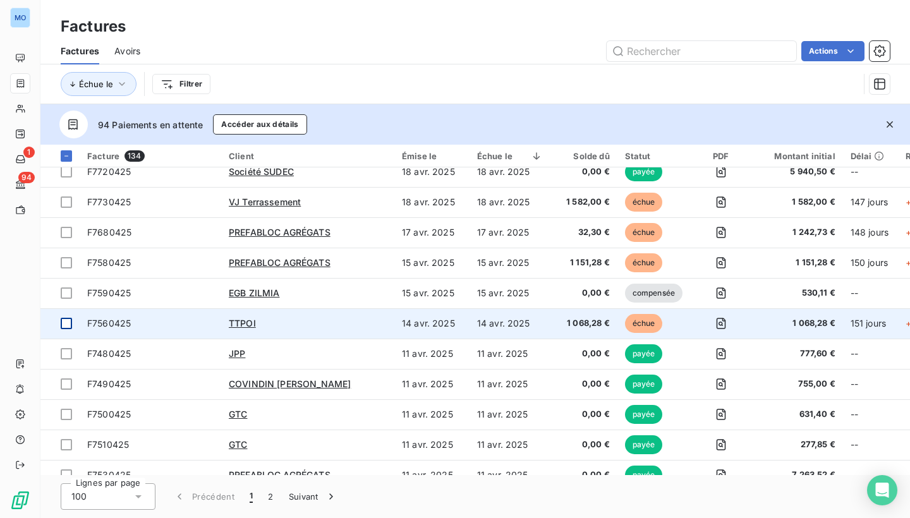
click at [65, 324] on div at bounding box center [66, 323] width 11 height 11
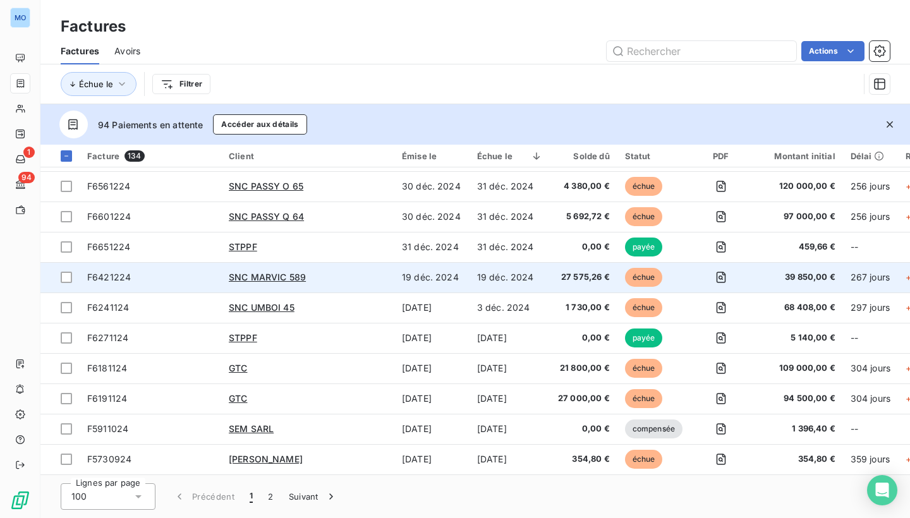
scroll to position [0, 0]
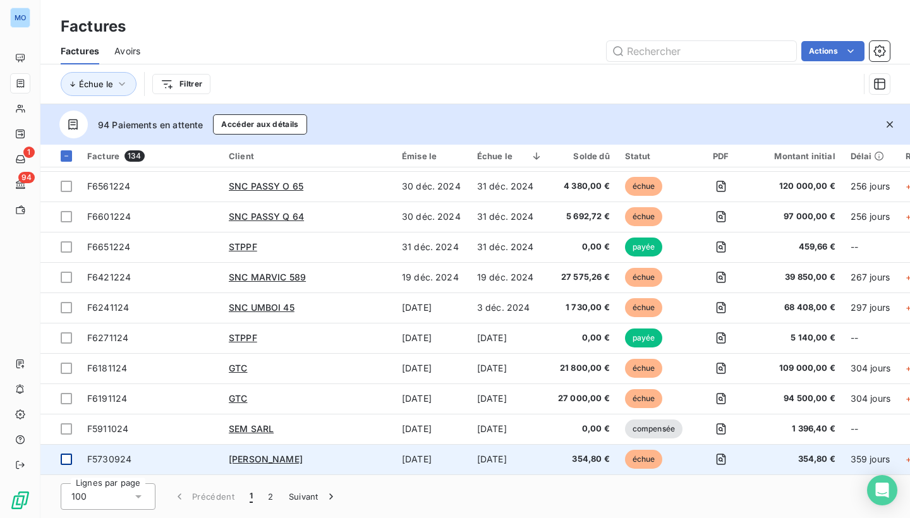
click at [69, 455] on div at bounding box center [66, 459] width 11 height 11
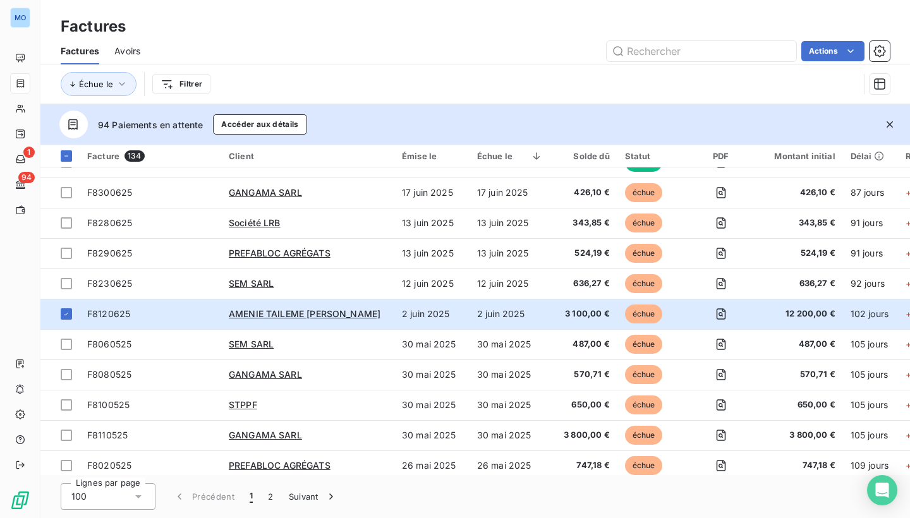
scroll to position [1057, 0]
